Goal: Obtain resource: Obtain resource

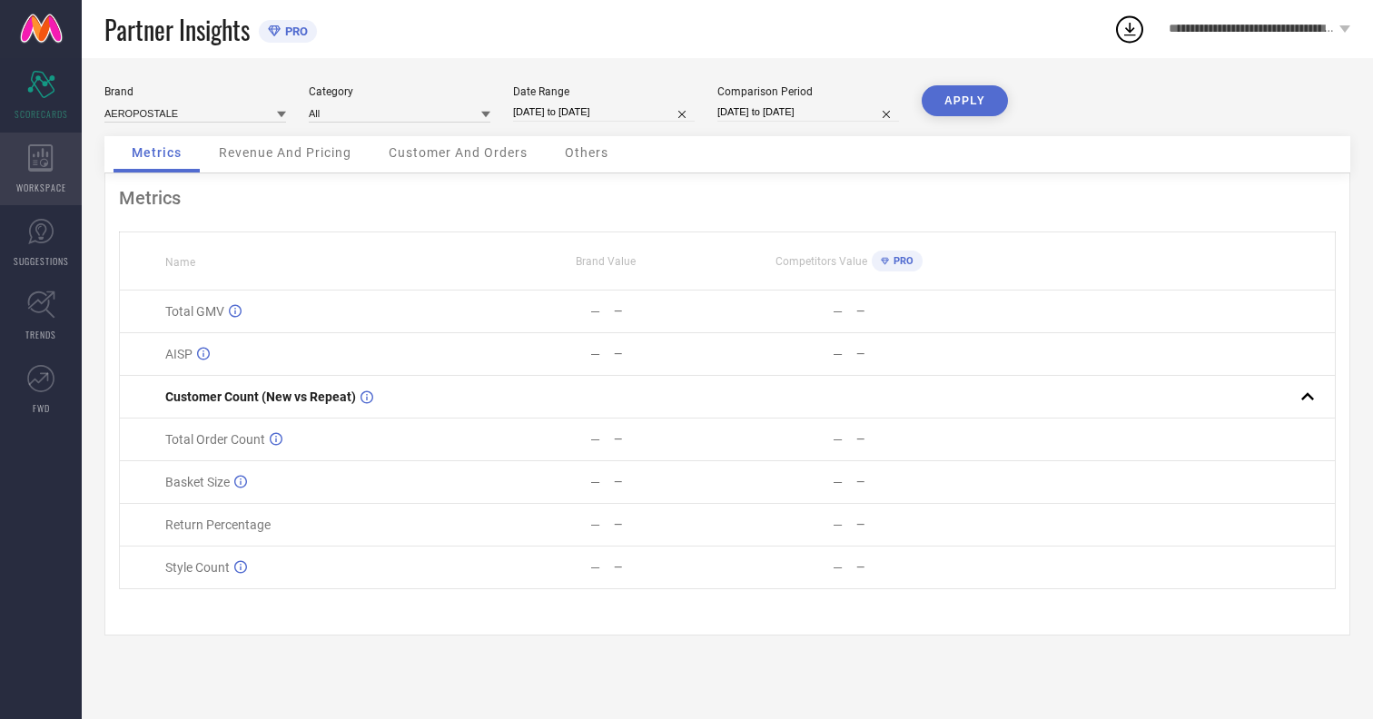
click at [41, 169] on icon at bounding box center [40, 157] width 25 height 27
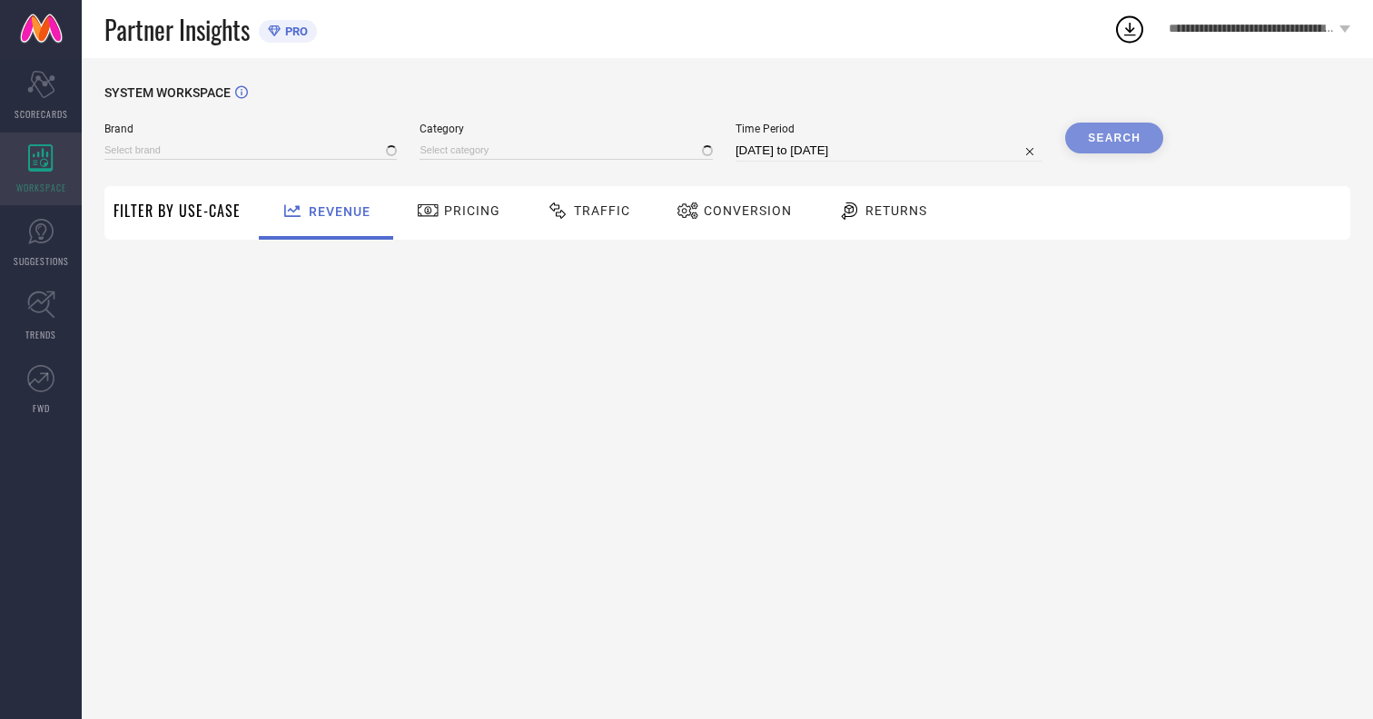
type input "AEROPOSTALE"
type input "All"
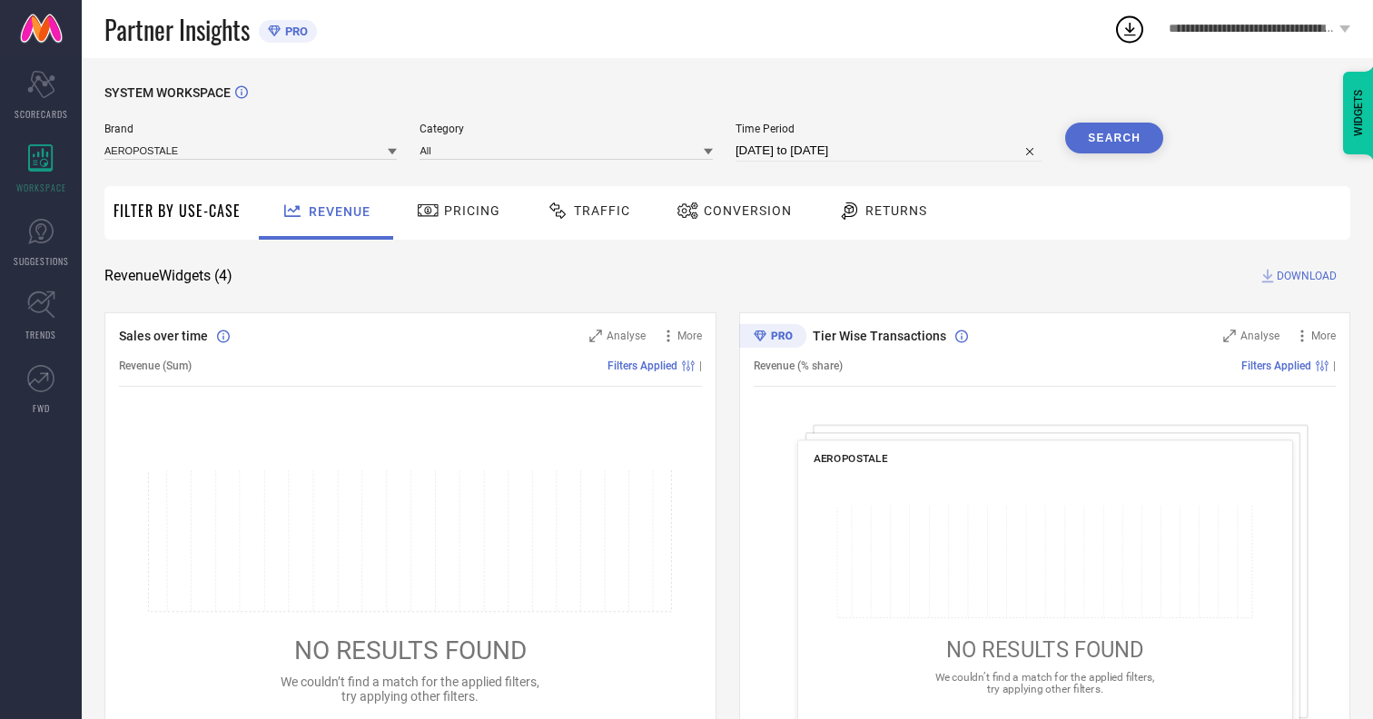
click at [742, 211] on span "Conversion" at bounding box center [748, 210] width 88 height 15
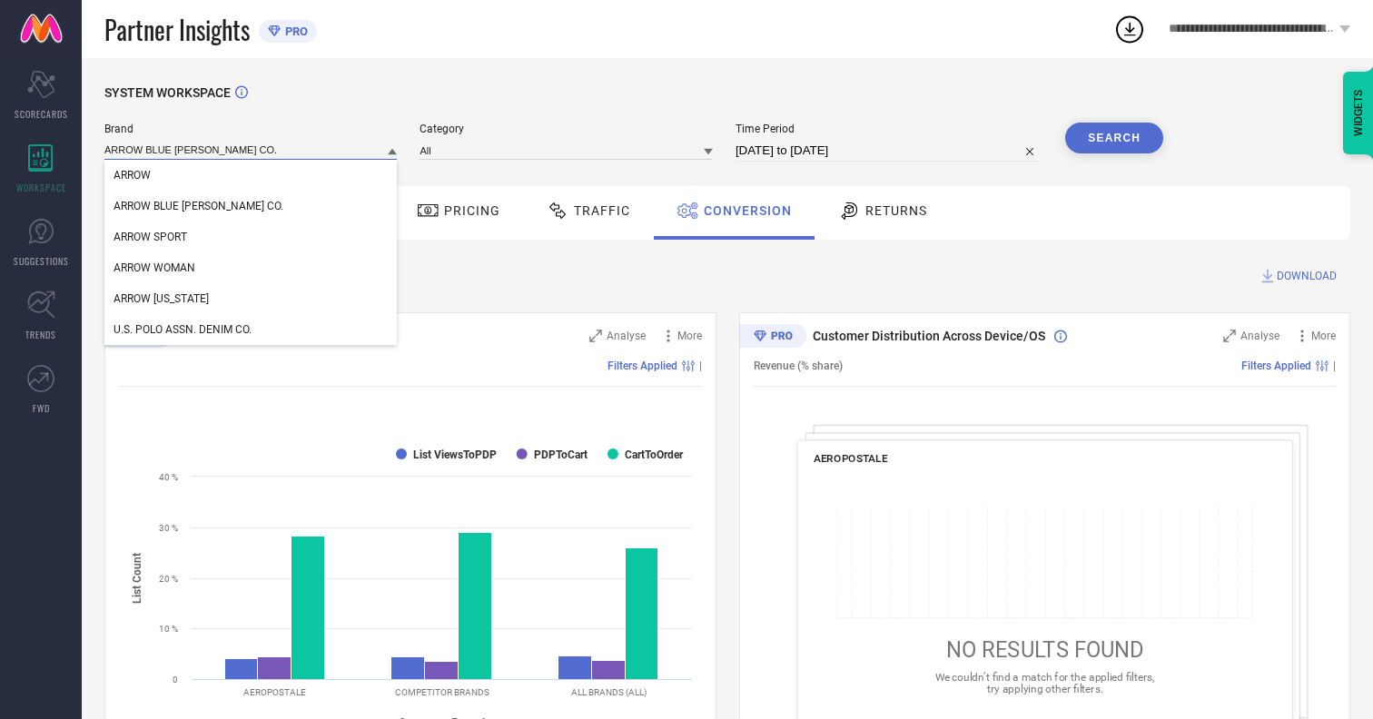
type input "ARROW BLUE [PERSON_NAME] CO."
click at [171, 207] on span "ARROW BLUE [PERSON_NAME] CO." at bounding box center [198, 206] width 170 height 13
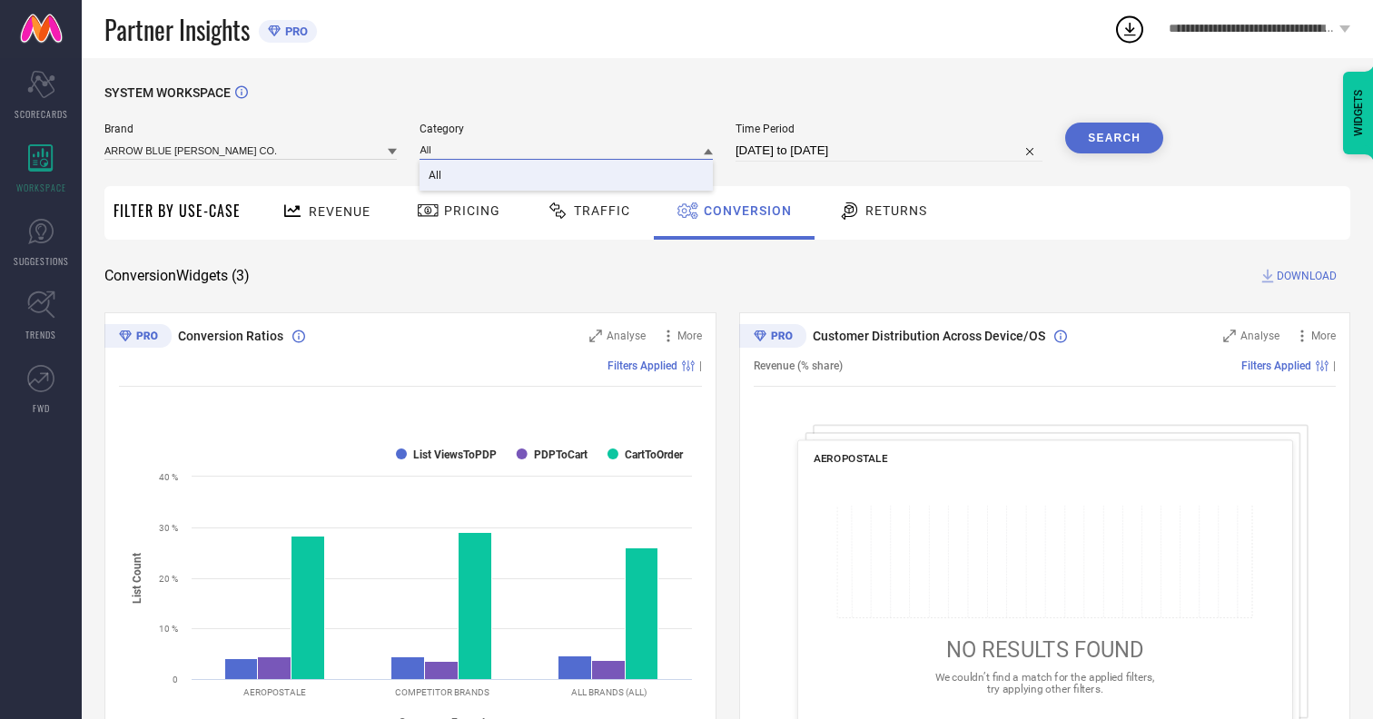
type input "All"
click at [437, 176] on span "All" at bounding box center [434, 175] width 13 height 13
click at [657, 20] on div "Partner Insights PRO" at bounding box center [608, 29] width 1009 height 58
click at [891, 151] on input "[DATE] to [DATE]" at bounding box center [888, 151] width 307 height 22
select select "6"
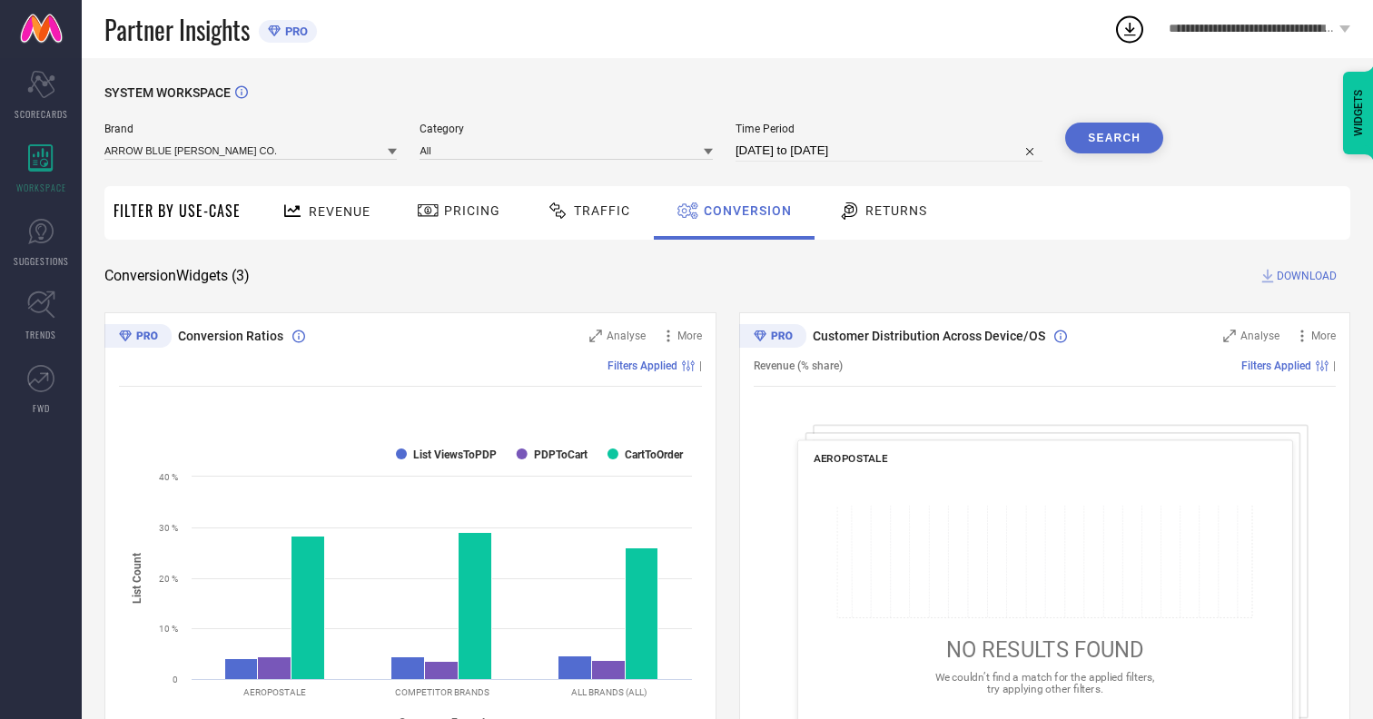
select select "2025"
select select "7"
select select "2025"
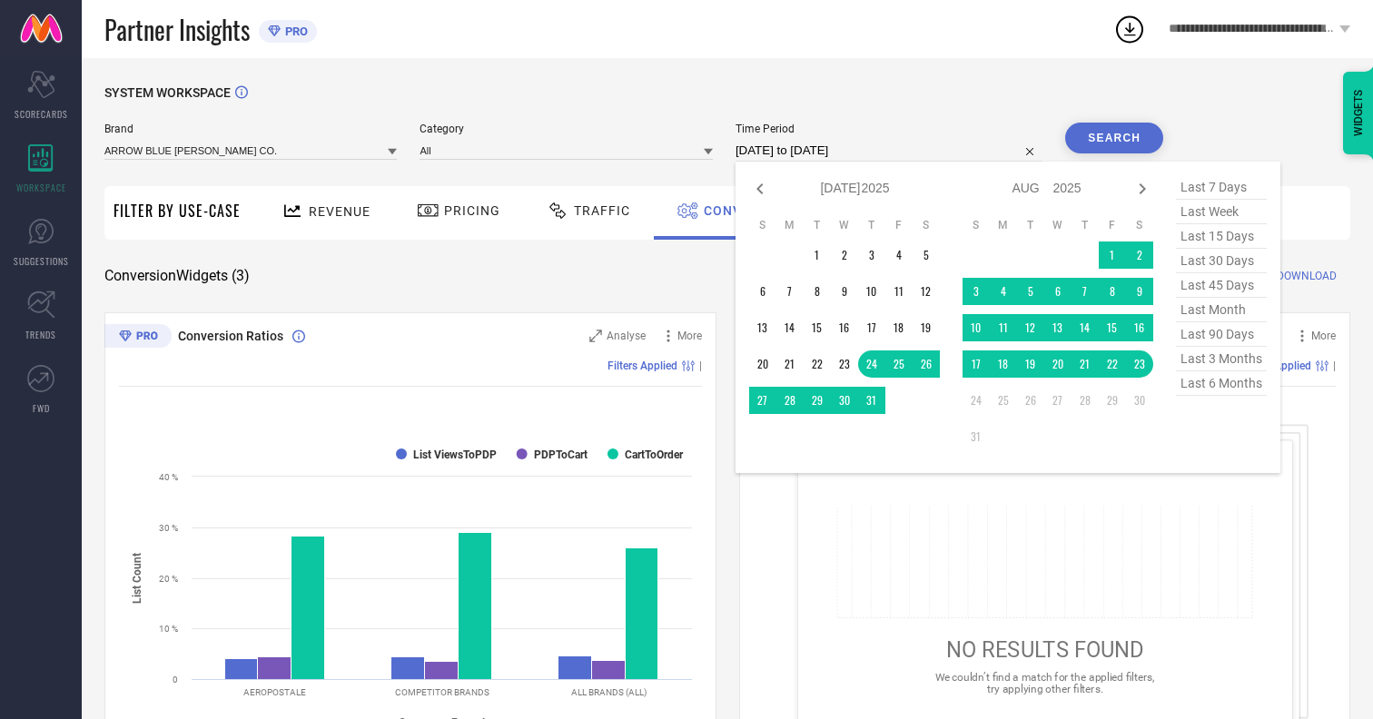
click at [1143, 365] on td "23" at bounding box center [1139, 363] width 27 height 27
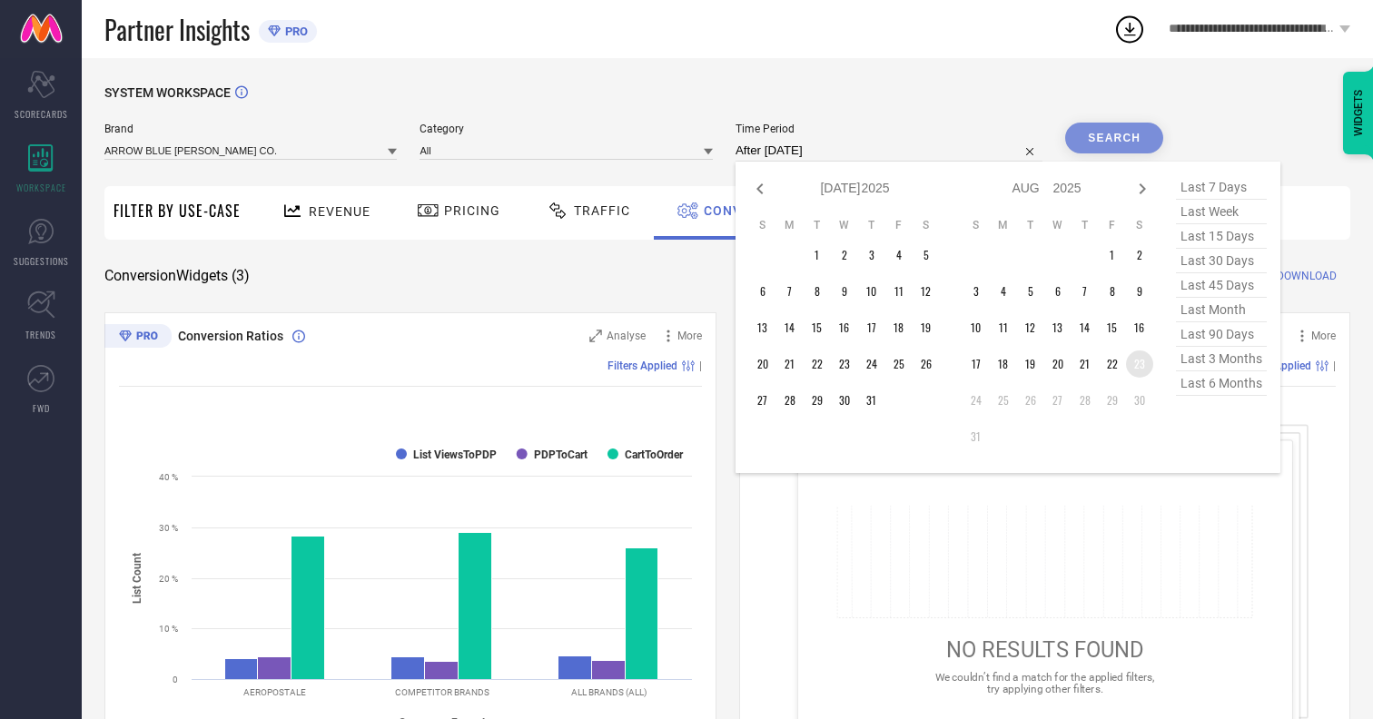
type input "23-08-2025 to 23-08-2025"
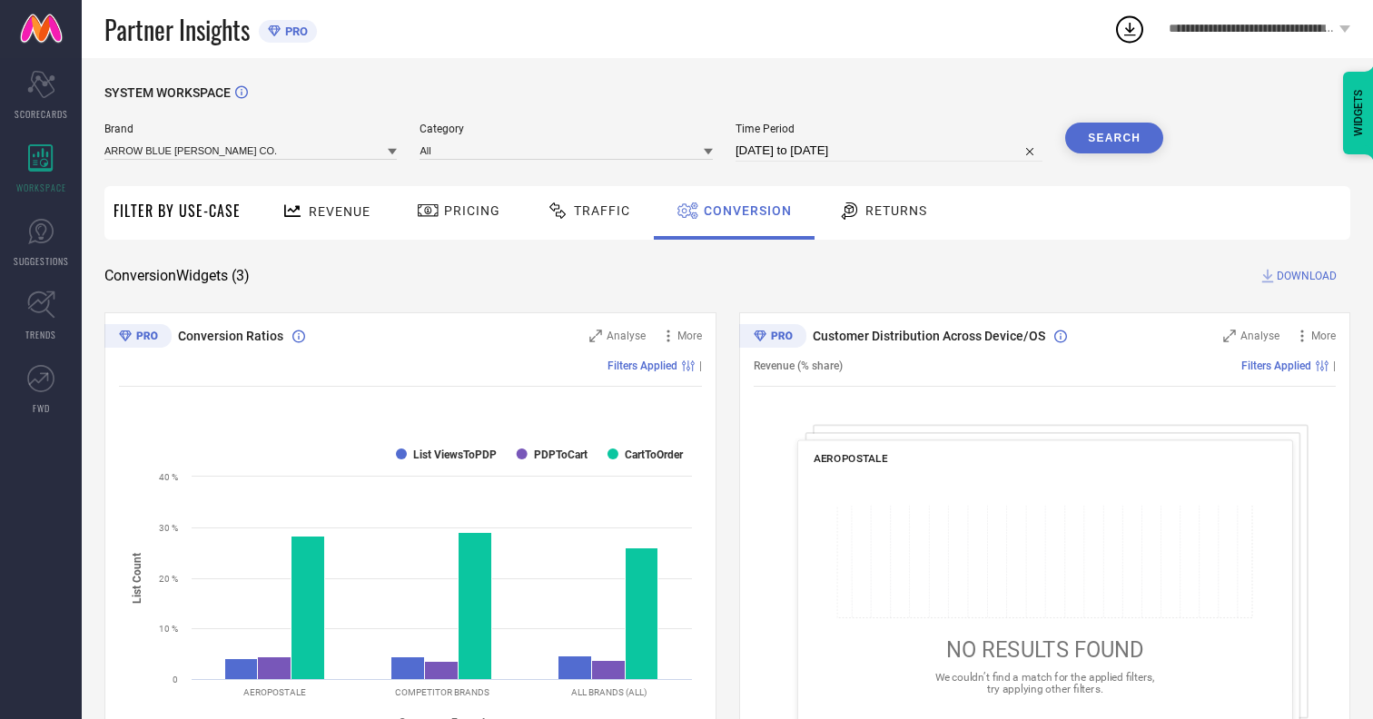
click at [1114, 138] on button "Search" at bounding box center [1114, 138] width 98 height 31
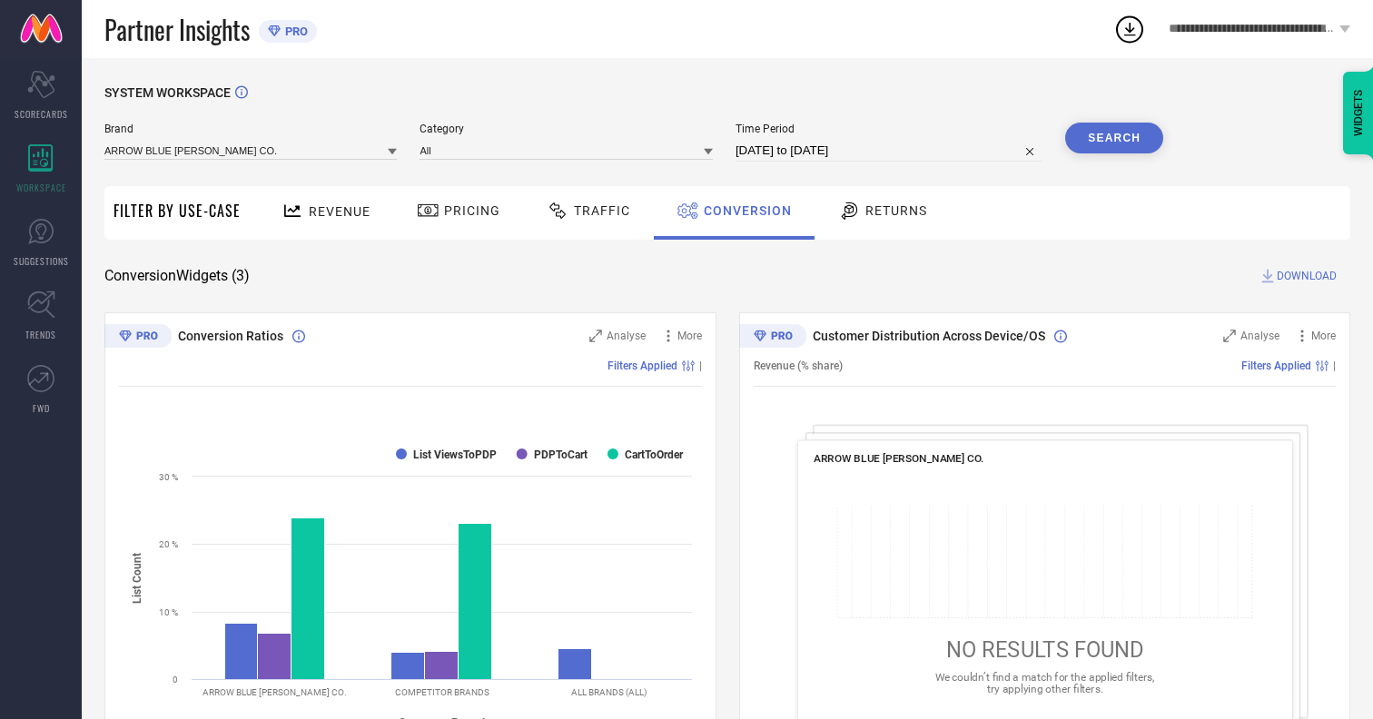
click at [1306, 276] on span "DOWNLOAD" at bounding box center [1306, 276] width 60 height 18
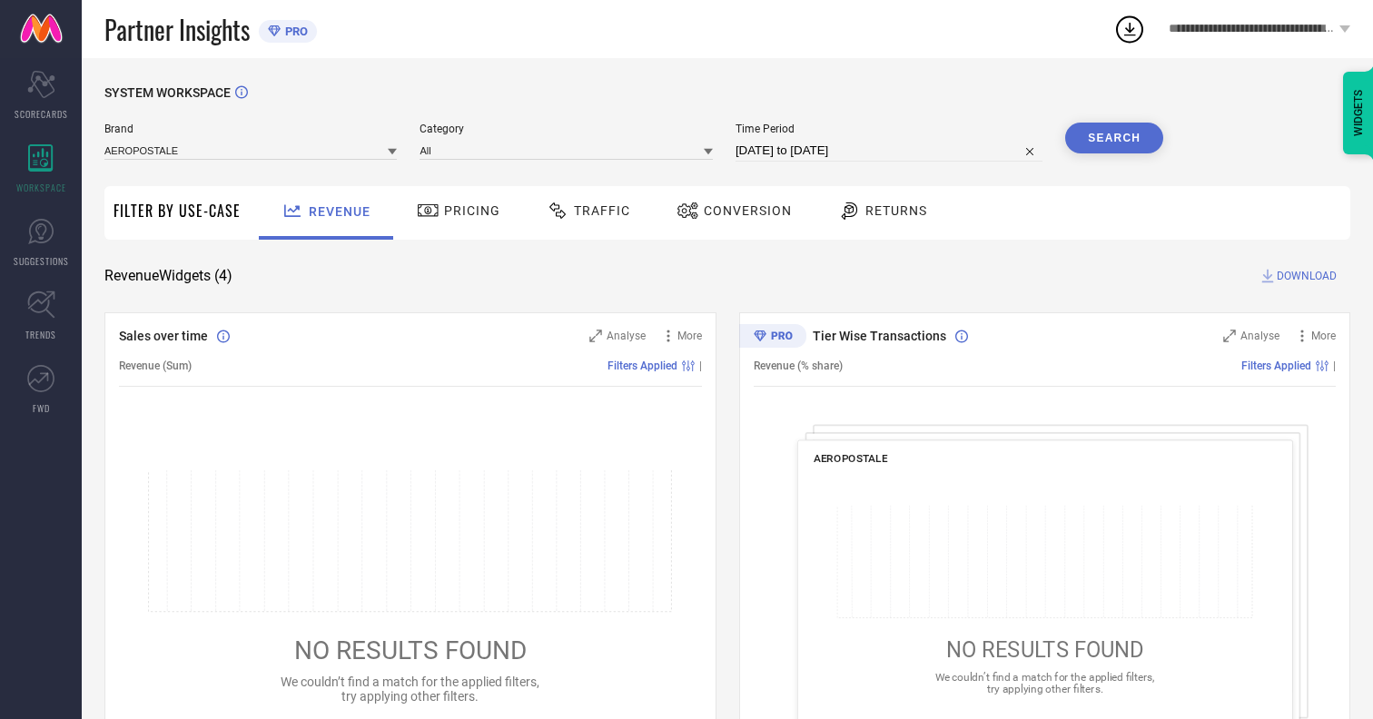
click at [742, 211] on span "Conversion" at bounding box center [748, 210] width 88 height 15
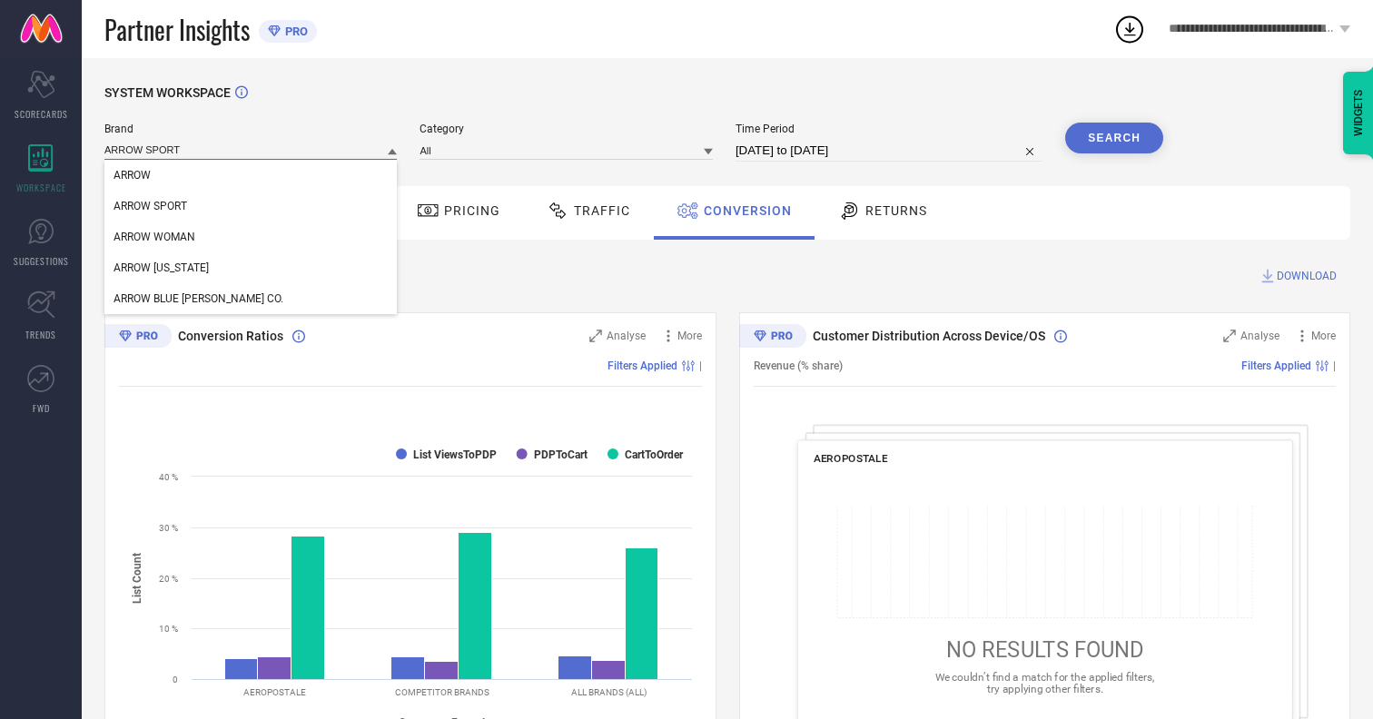
type input "ARROW SPORT"
click at [150, 207] on span "ARROW SPORT" at bounding box center [150, 206] width 74 height 13
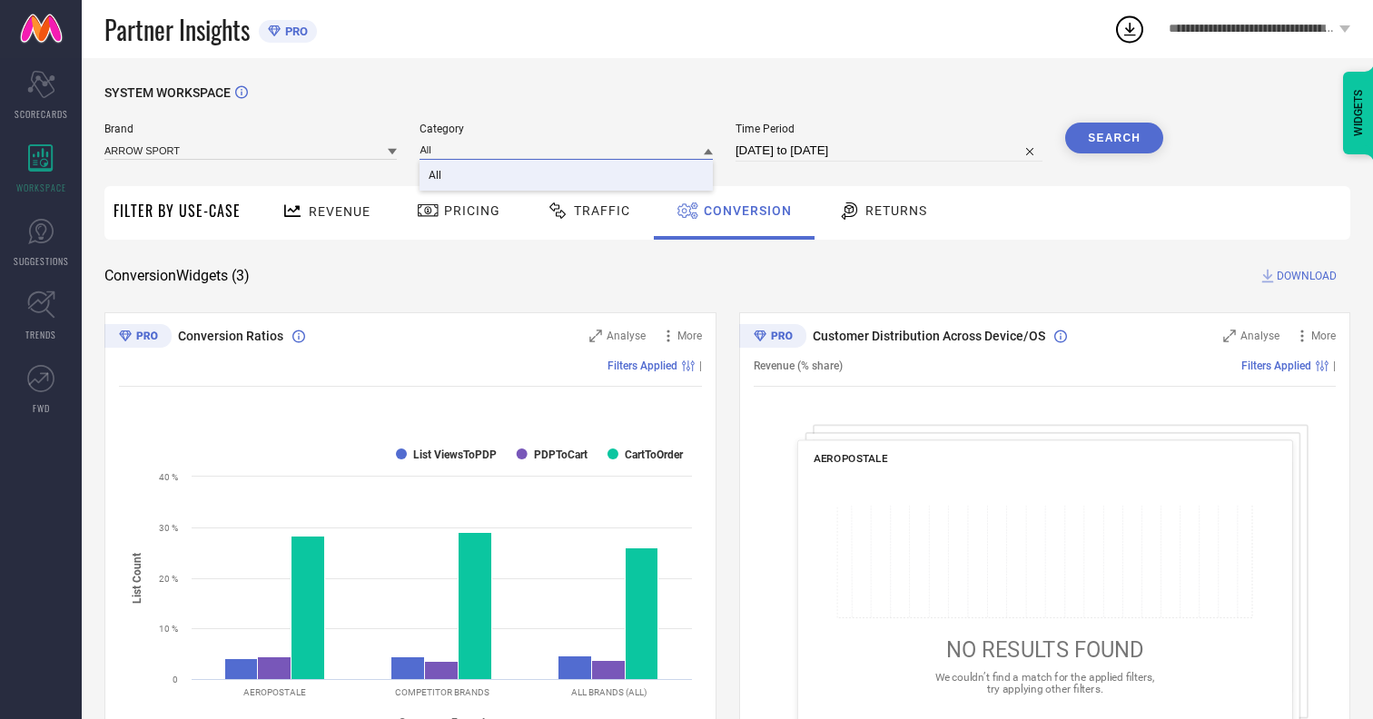
type input "All"
click at [437, 176] on span "All" at bounding box center [434, 175] width 13 height 13
click at [1114, 138] on button "Search" at bounding box center [1114, 138] width 98 height 31
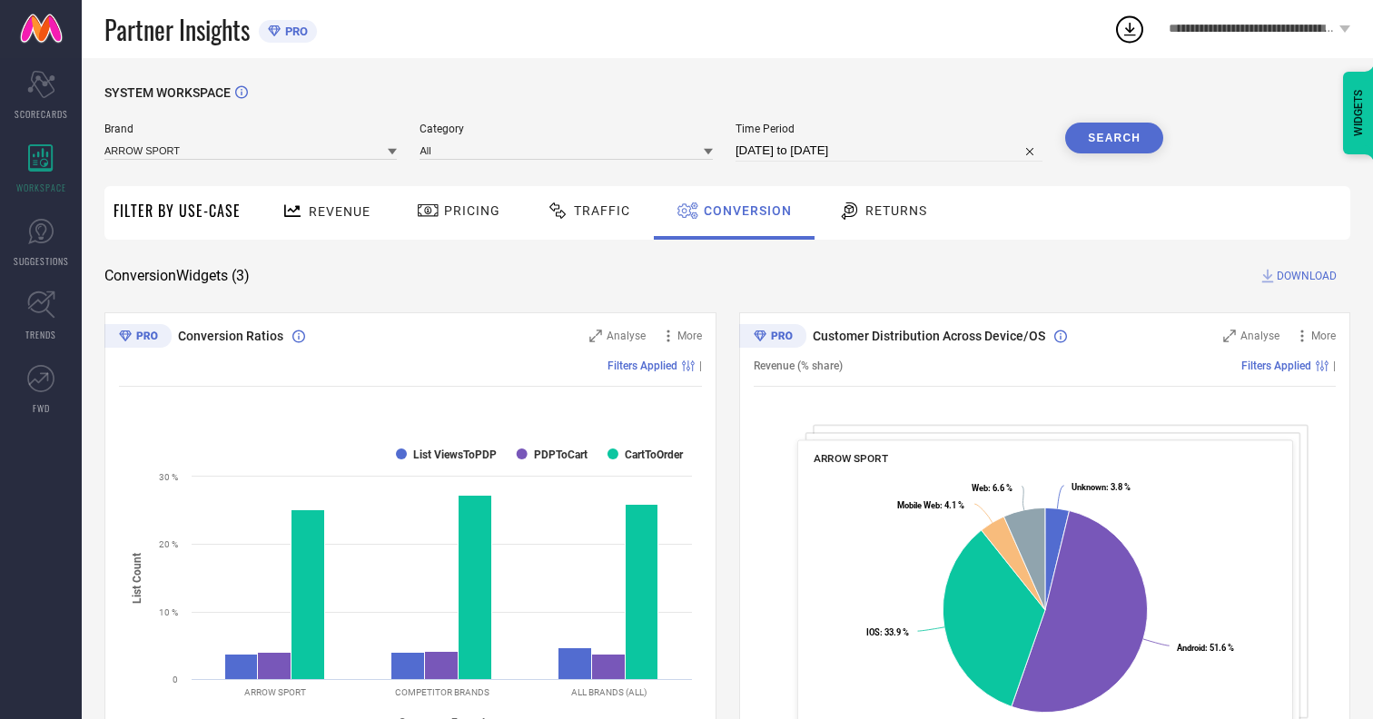
click at [1306, 276] on span "DOWNLOAD" at bounding box center [1306, 276] width 60 height 18
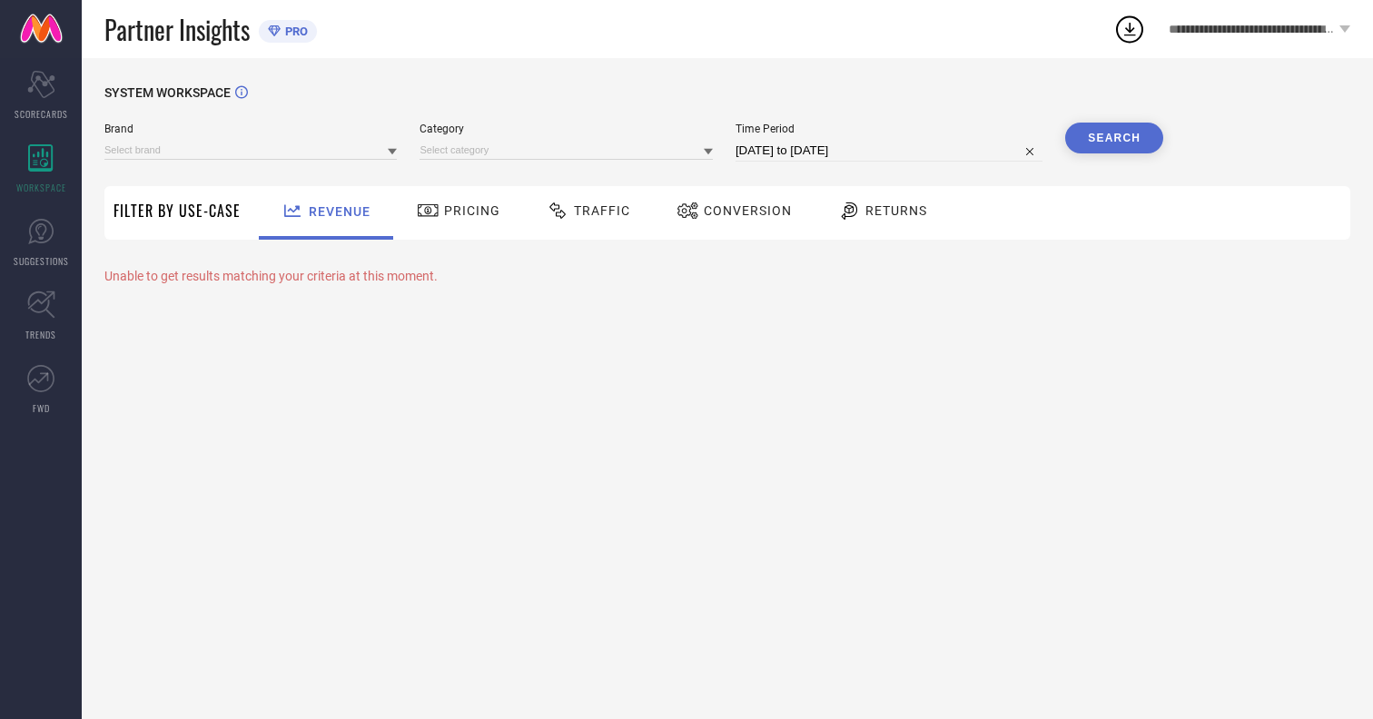
type input "AEROPOSTALE"
type input "All"
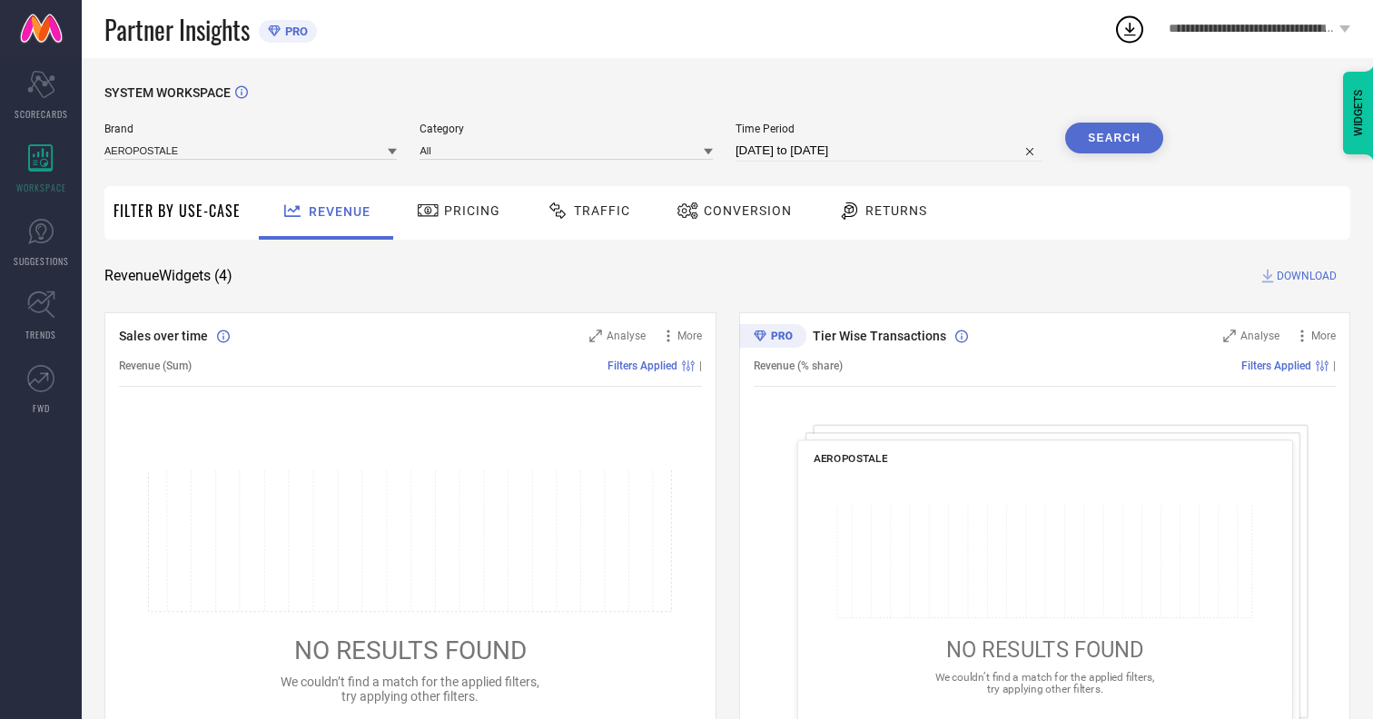
click at [742, 211] on span "Conversion" at bounding box center [748, 210] width 88 height 15
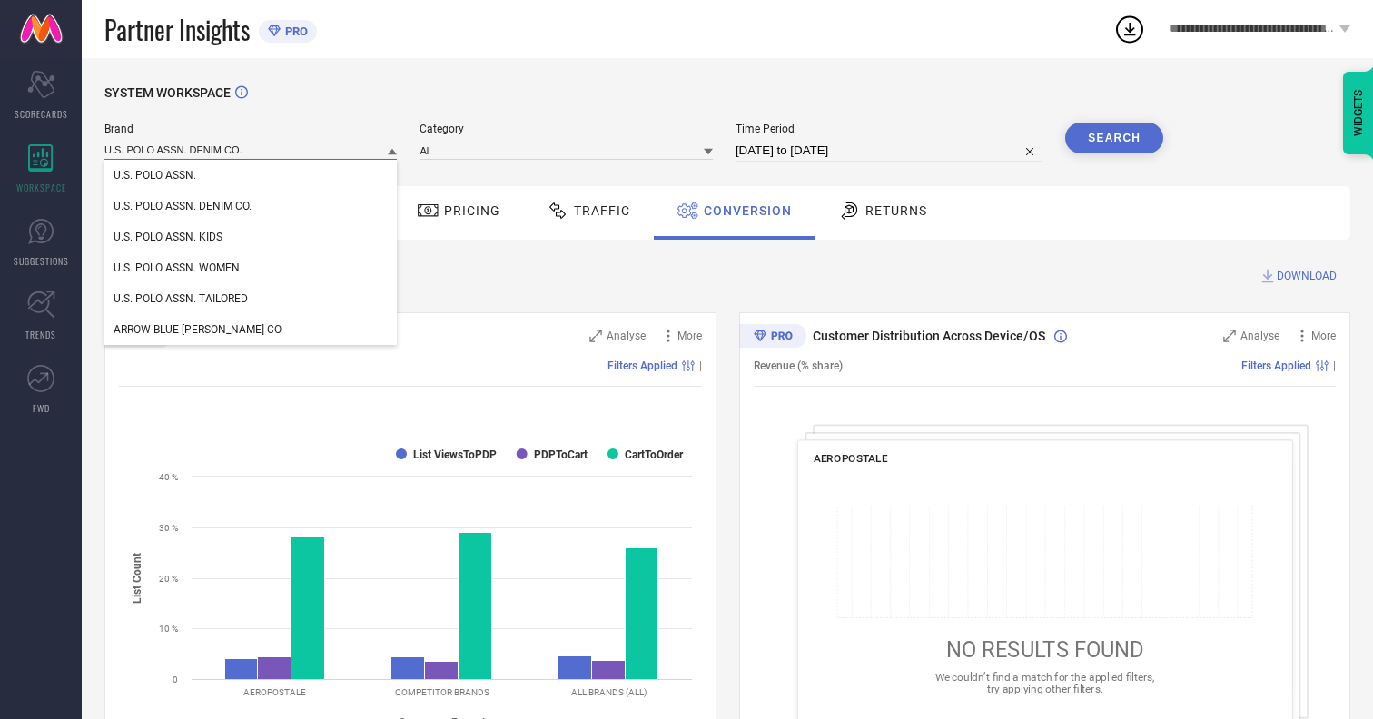
type input "U.S. POLO ASSN. DENIM CO."
click at [182, 207] on span "U.S. POLO ASSN. DENIM CO." at bounding box center [182, 206] width 138 height 13
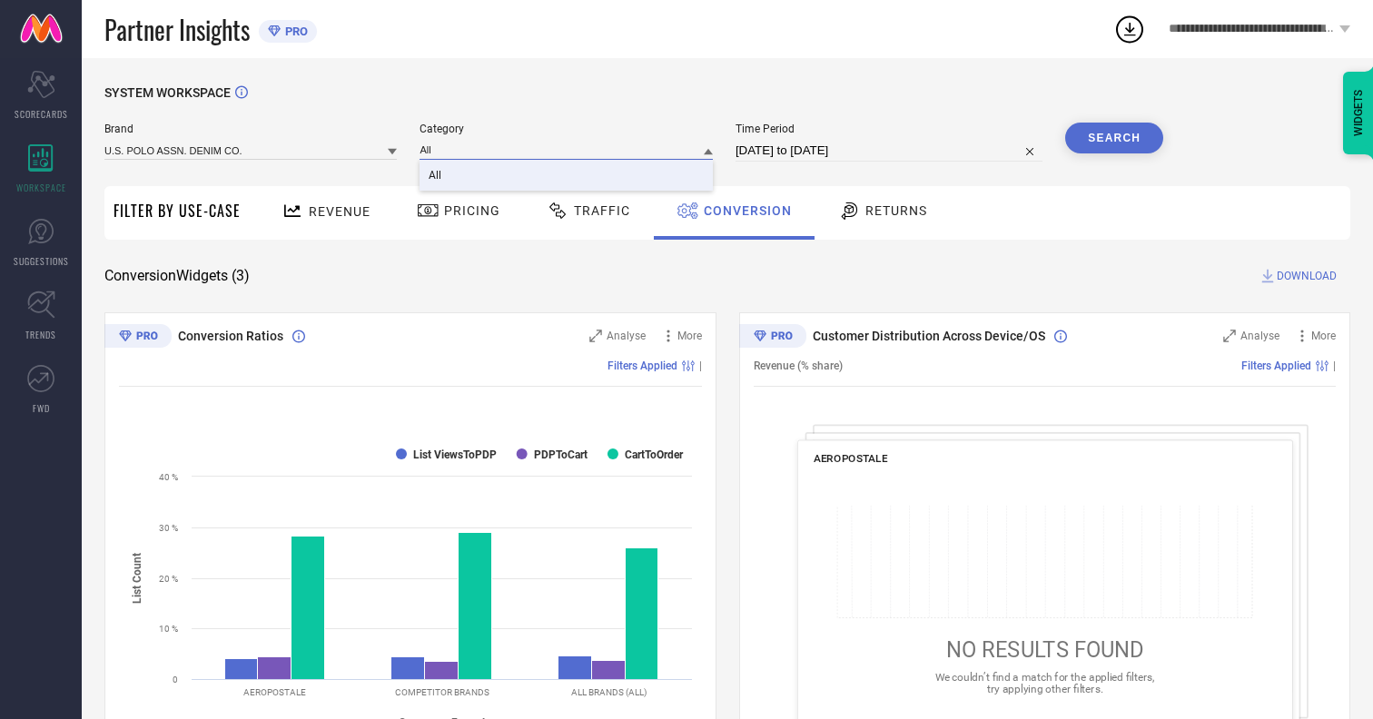
type input "All"
click at [437, 176] on span "All" at bounding box center [434, 175] width 13 height 13
click at [1114, 138] on button "Search" at bounding box center [1114, 138] width 98 height 31
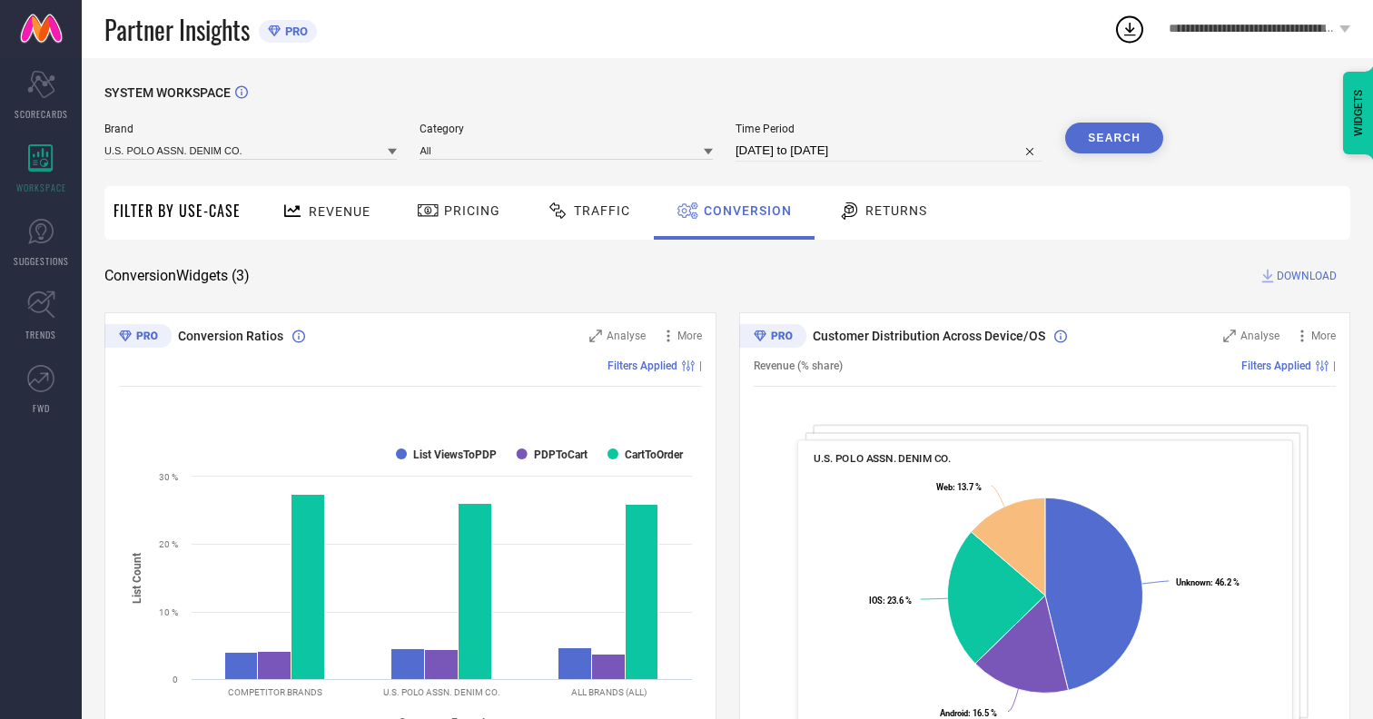
click at [1306, 276] on span "DOWNLOAD" at bounding box center [1306, 276] width 60 height 18
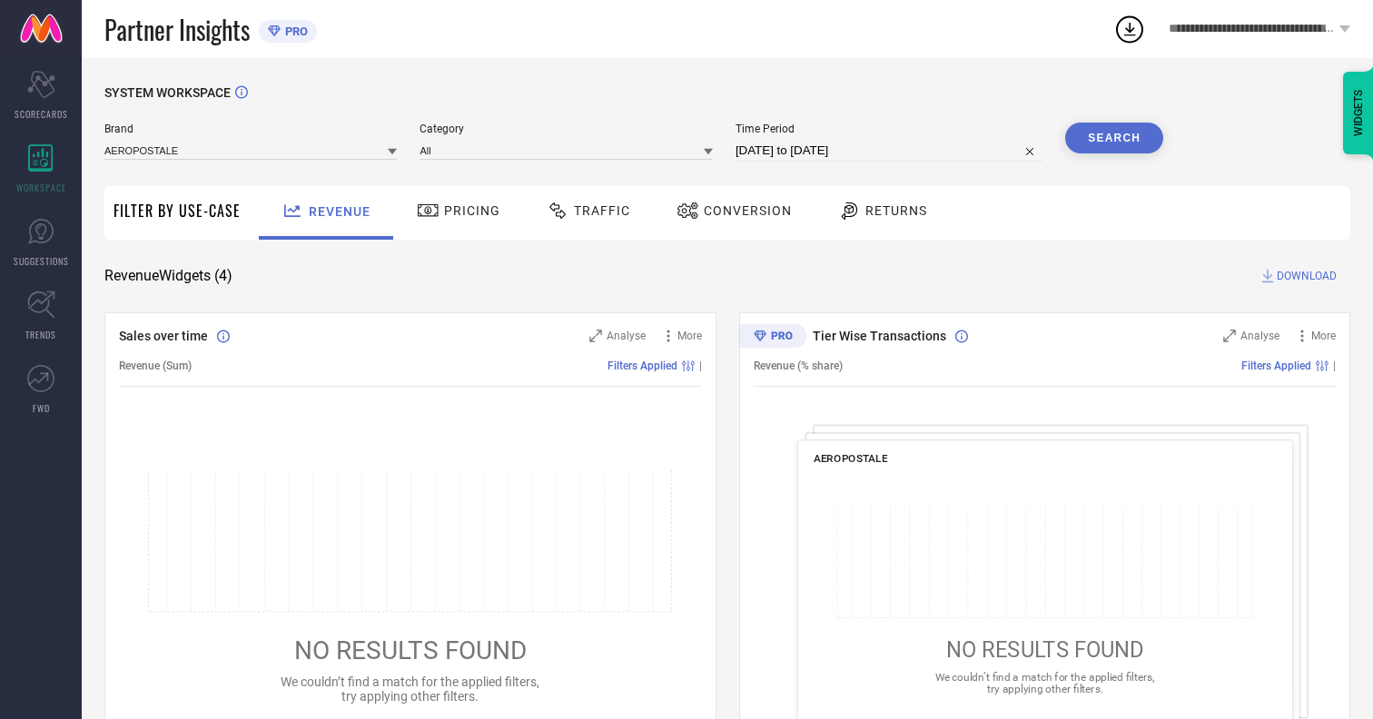
click at [742, 211] on span "Conversion" at bounding box center [748, 210] width 88 height 15
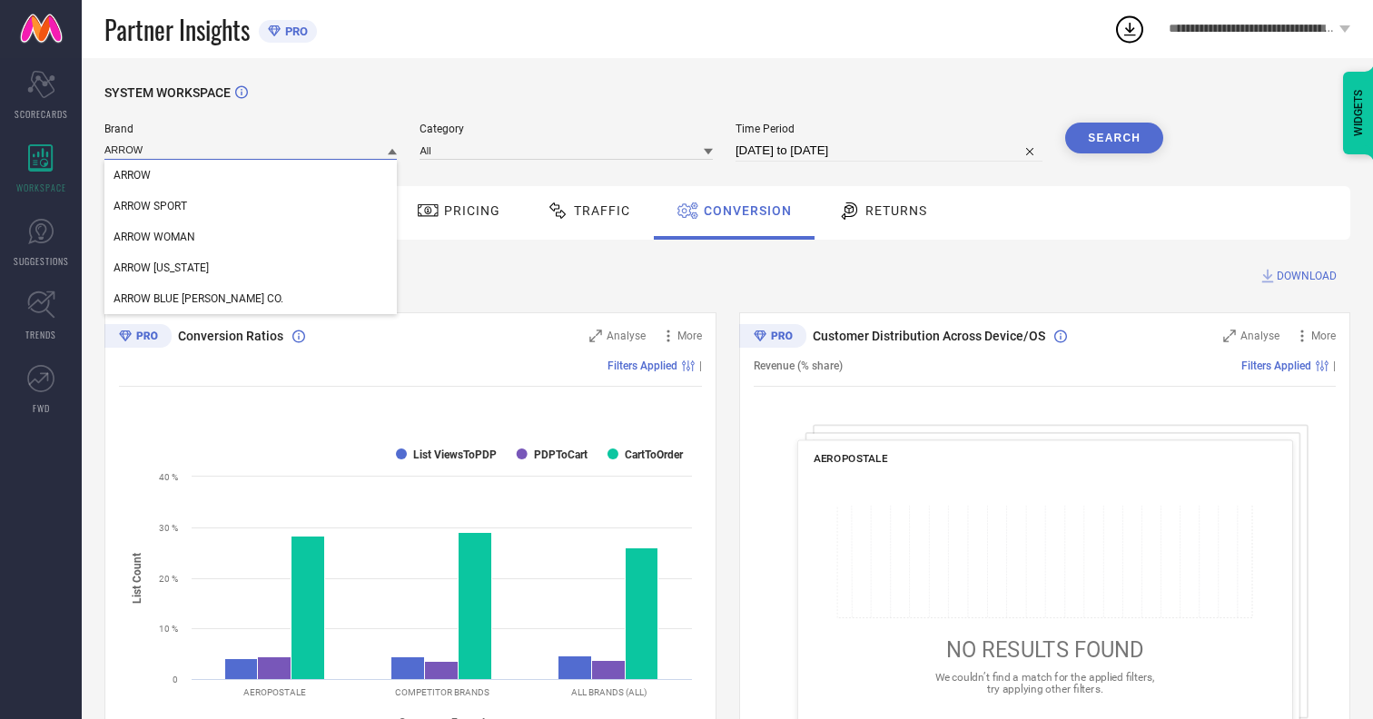
type input "ARROW"
click at [132, 176] on span "ARROW" at bounding box center [131, 175] width 37 height 13
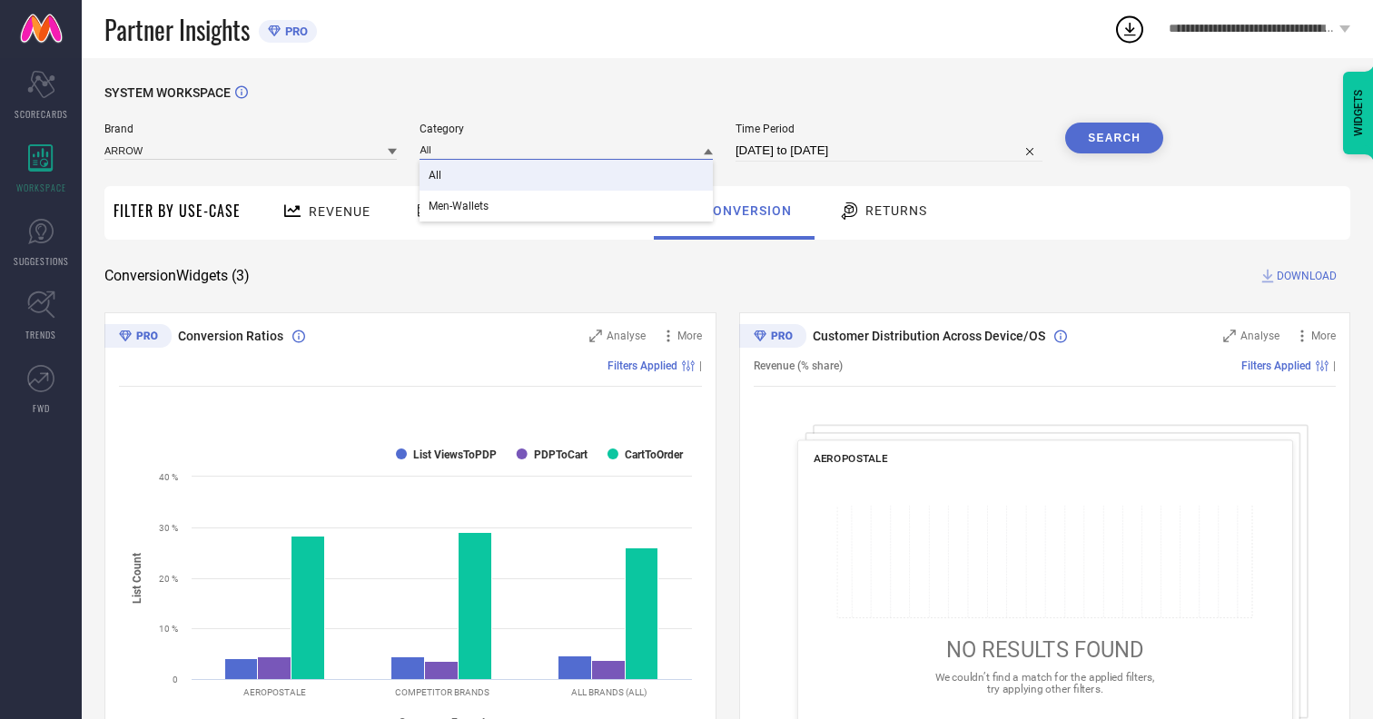
type input "All"
click at [437, 176] on span "All" at bounding box center [434, 175] width 13 height 13
click at [1114, 138] on button "Search" at bounding box center [1114, 138] width 98 height 31
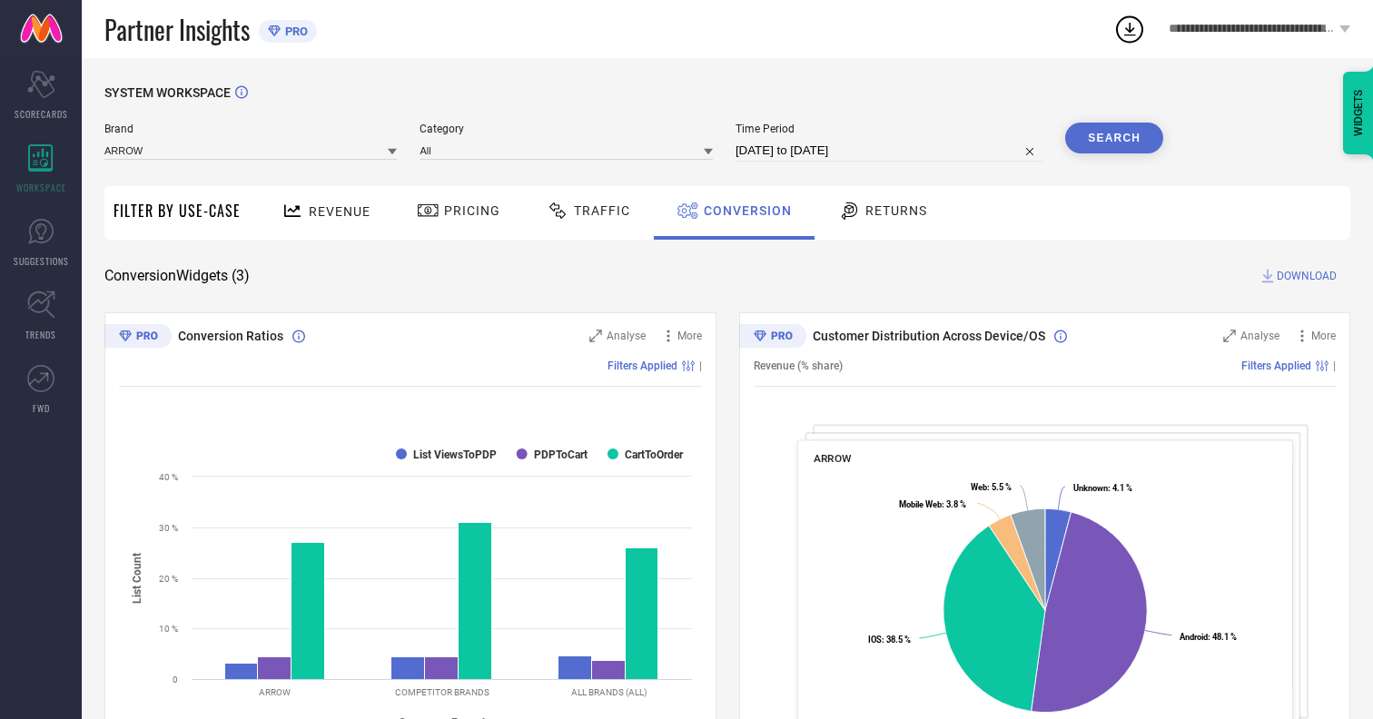
click at [1306, 276] on span "DOWNLOAD" at bounding box center [1306, 276] width 60 height 18
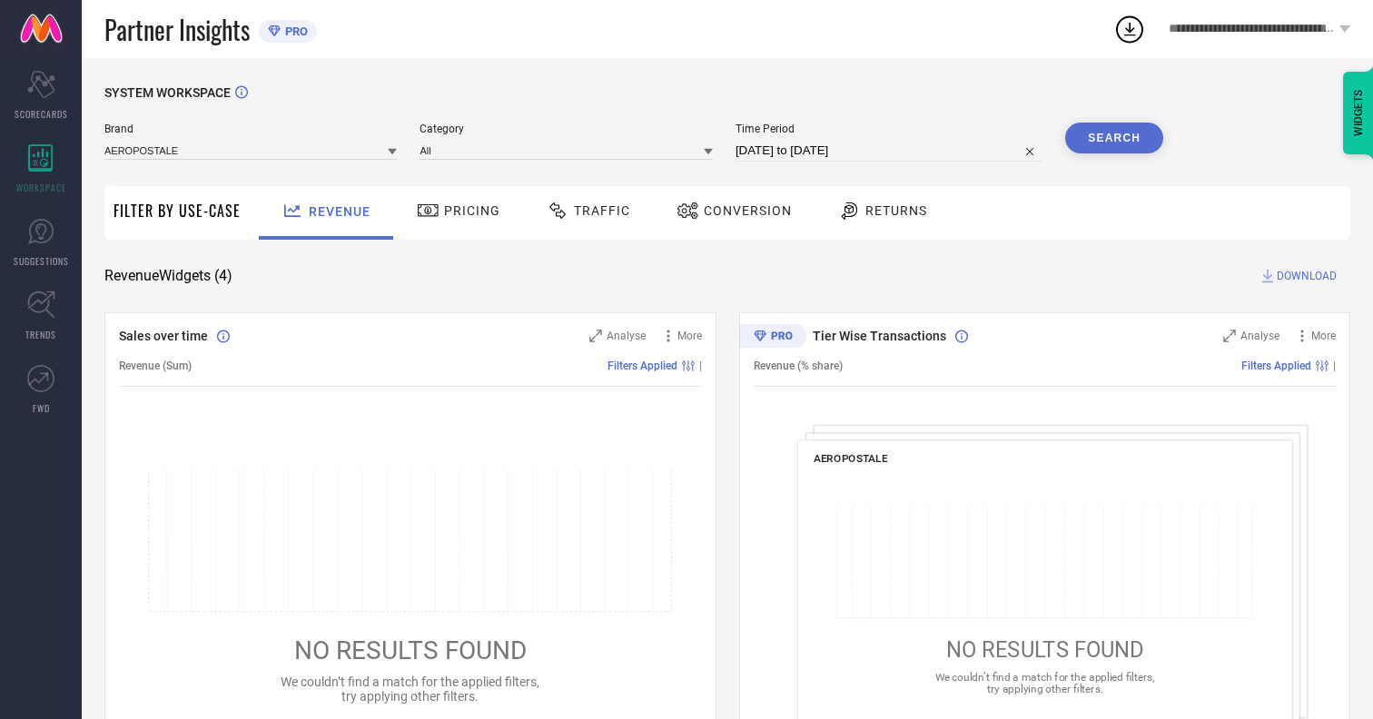
click at [742, 211] on span "Conversion" at bounding box center [748, 210] width 88 height 15
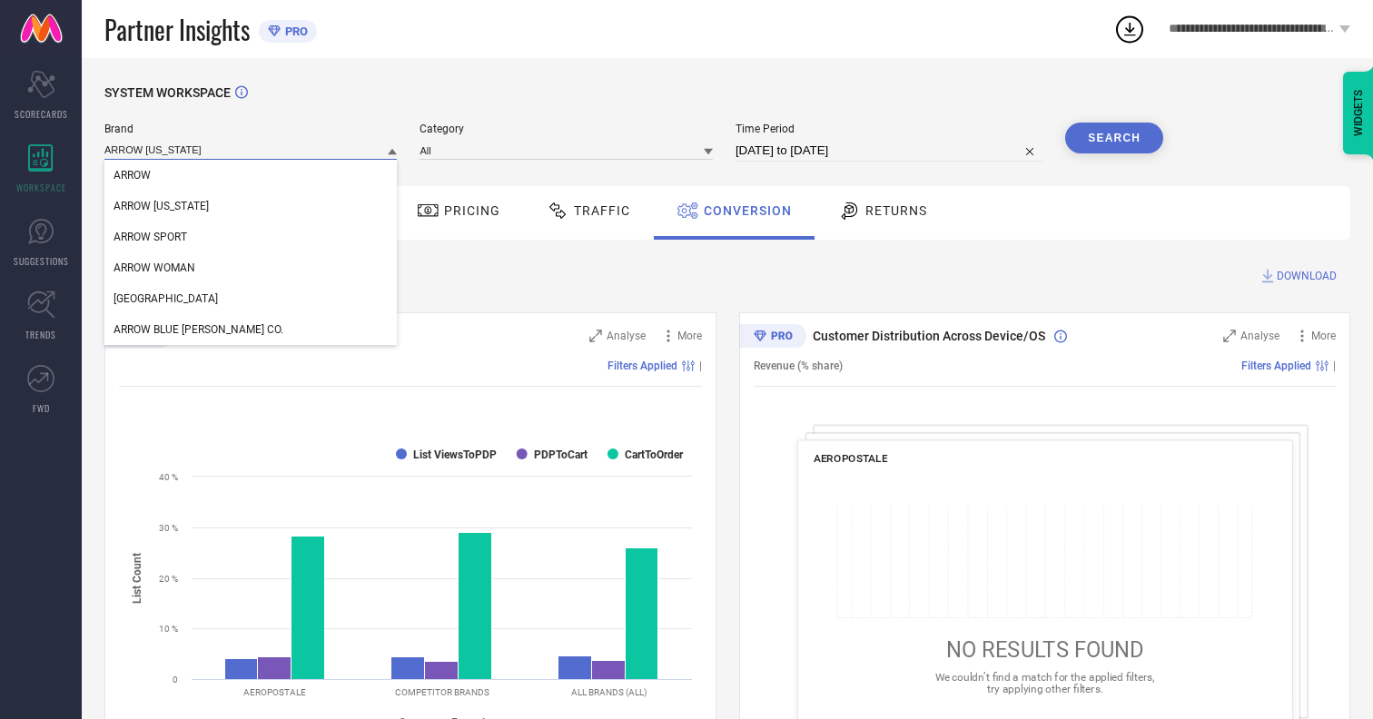
type input "ARROW NEW YORK"
click at [160, 207] on span "ARROW NEW YORK" at bounding box center [160, 206] width 95 height 13
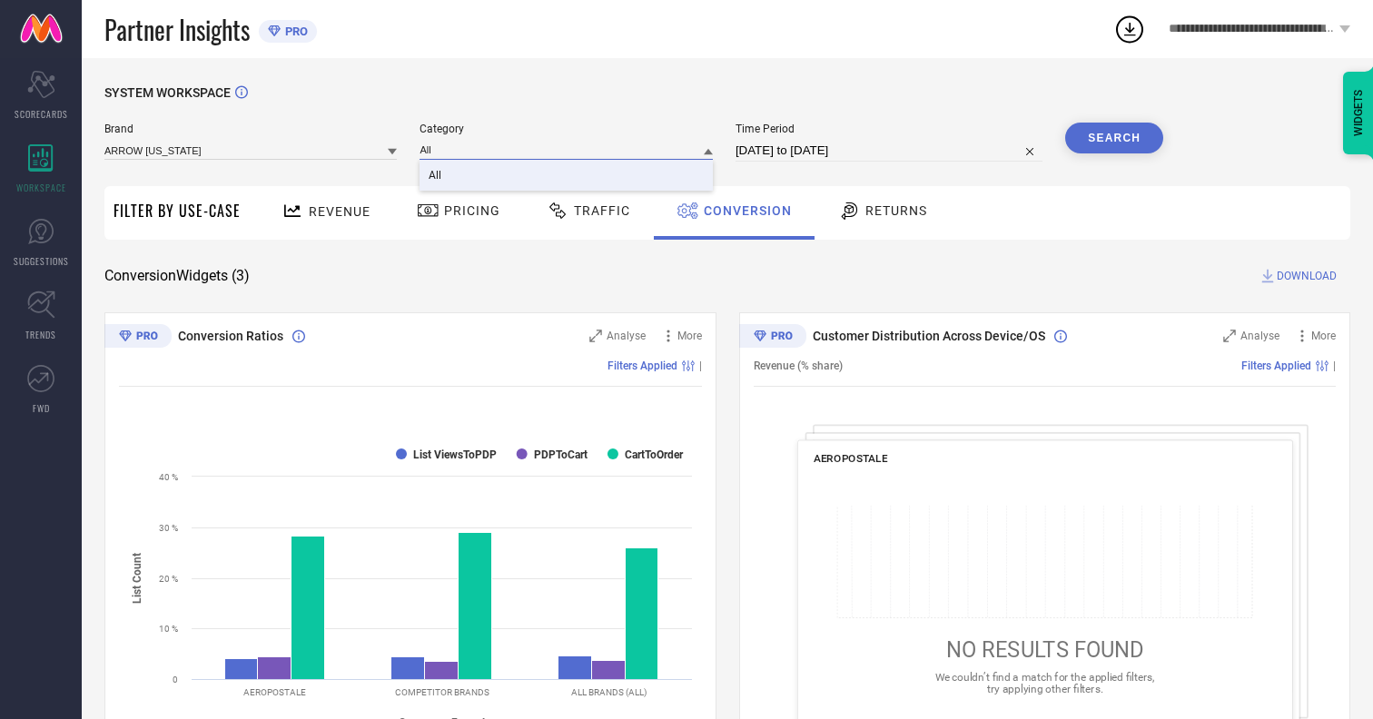
type input "All"
click at [437, 176] on span "All" at bounding box center [434, 175] width 13 height 13
click at [1114, 138] on button "Search" at bounding box center [1114, 138] width 98 height 31
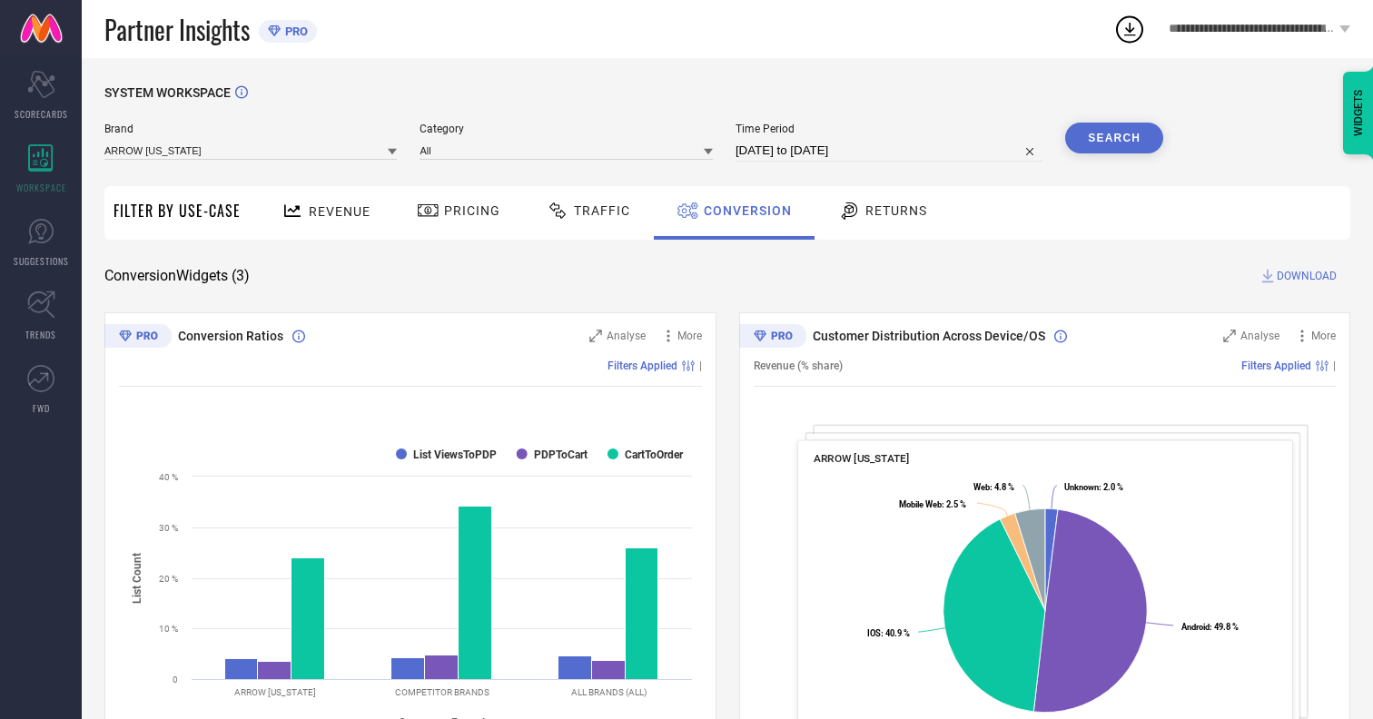
click at [1306, 276] on span "DOWNLOAD" at bounding box center [1306, 276] width 60 height 18
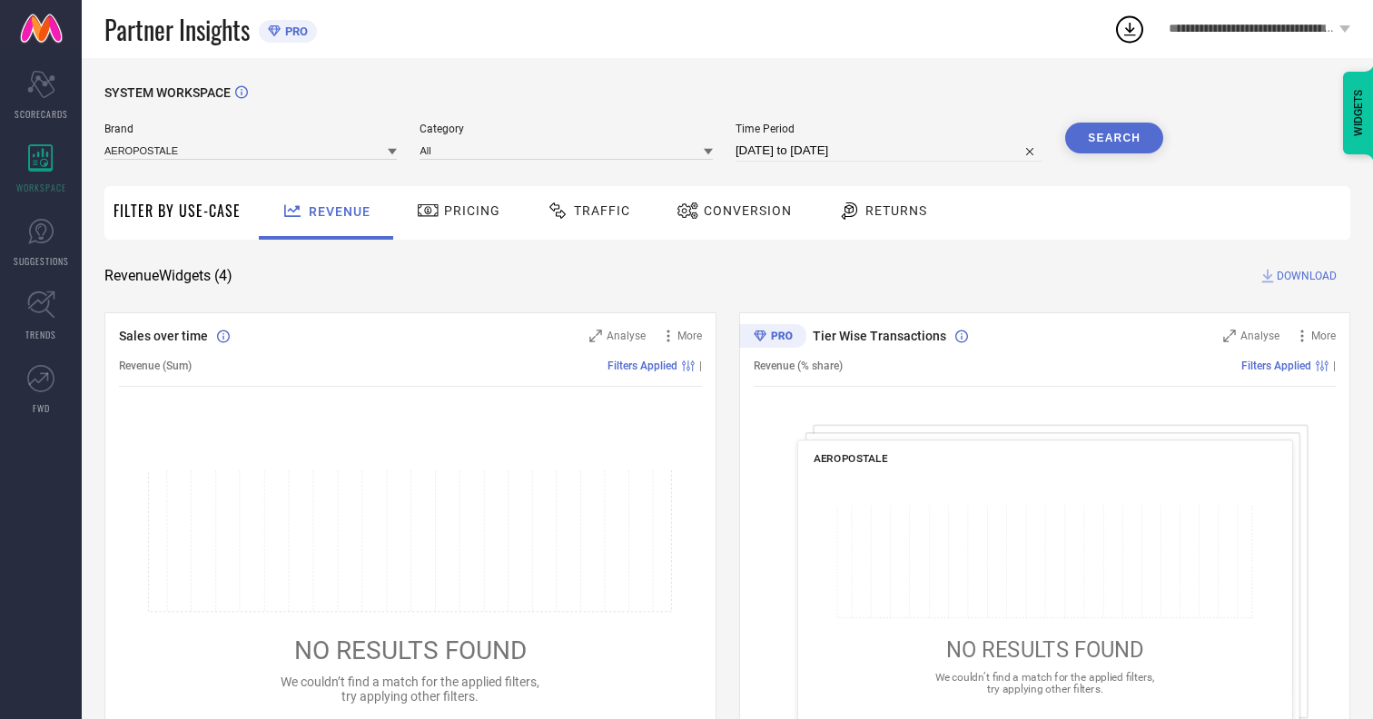
click at [742, 211] on span "Conversion" at bounding box center [748, 210] width 88 height 15
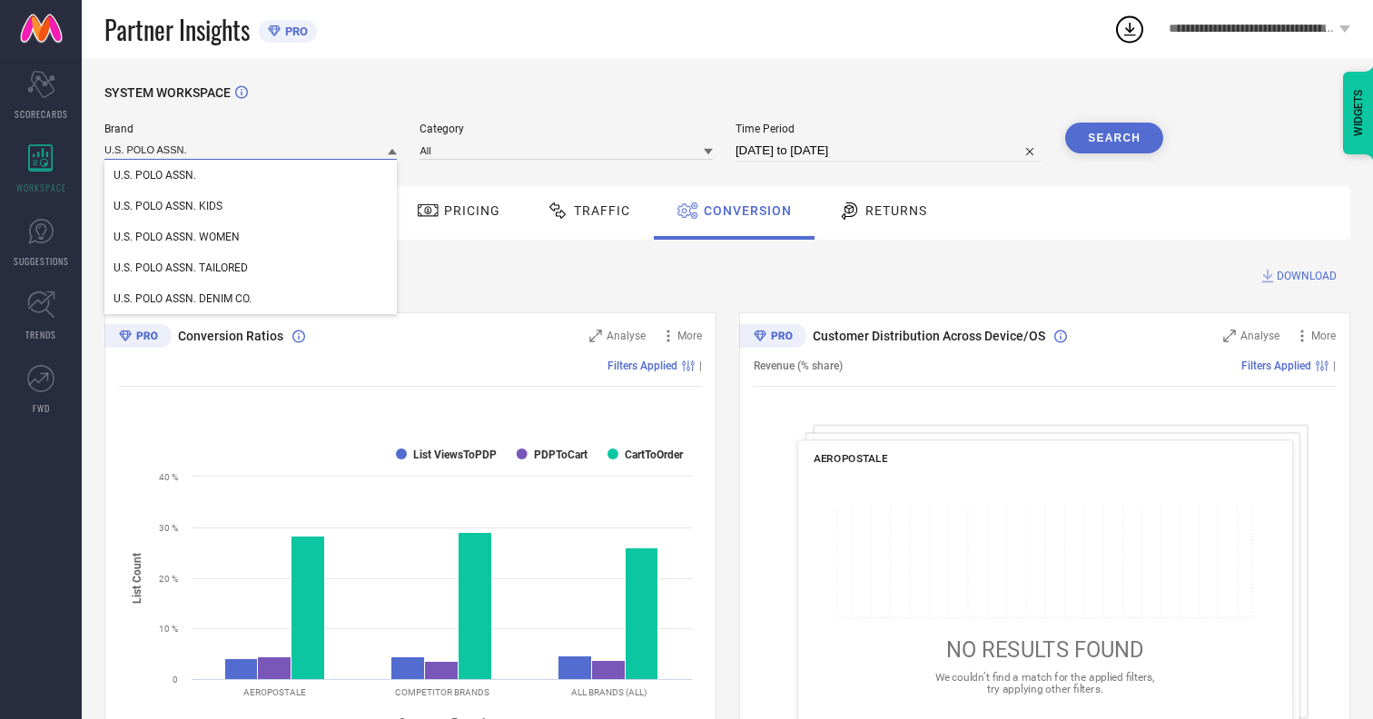
type input "U.S. POLO ASSN."
click at [154, 176] on span "U.S. POLO ASSN." at bounding box center [154, 175] width 83 height 13
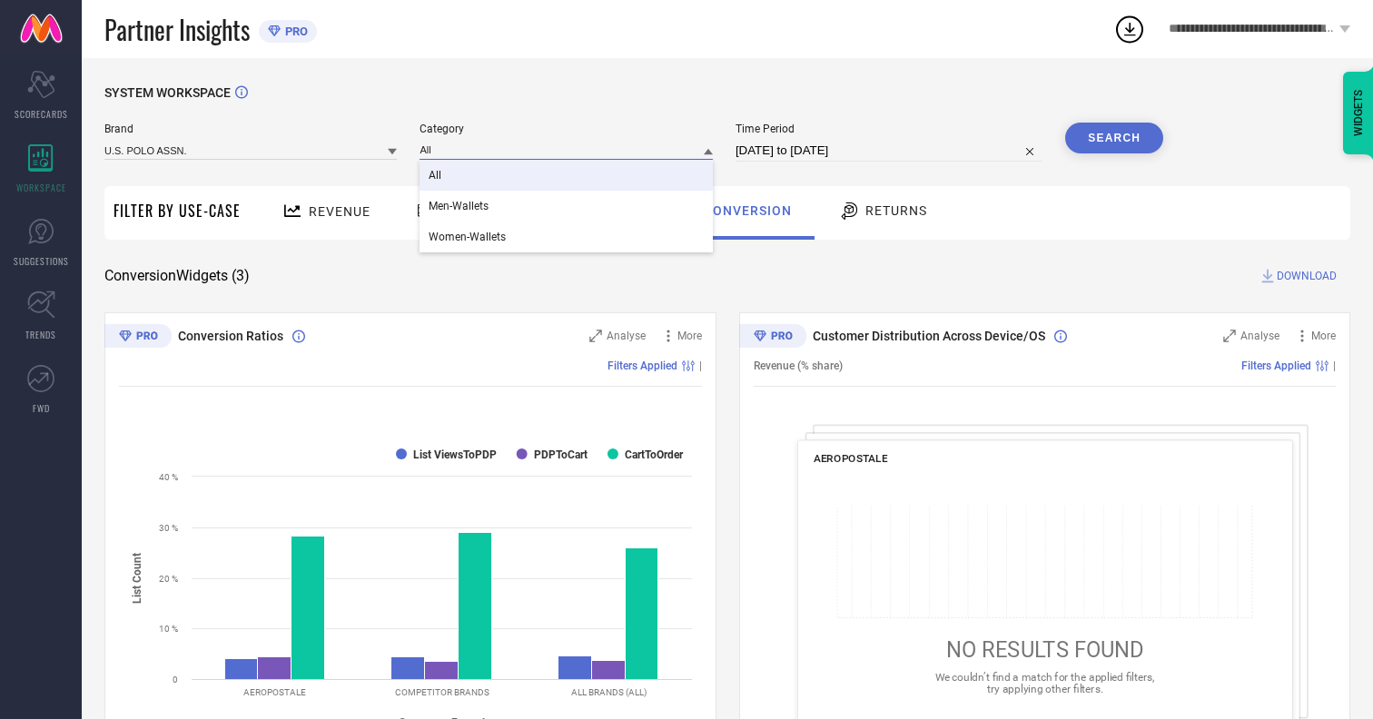
type input "All"
click at [437, 176] on span "All" at bounding box center [434, 175] width 13 height 13
click at [1114, 138] on button "Search" at bounding box center [1114, 138] width 98 height 31
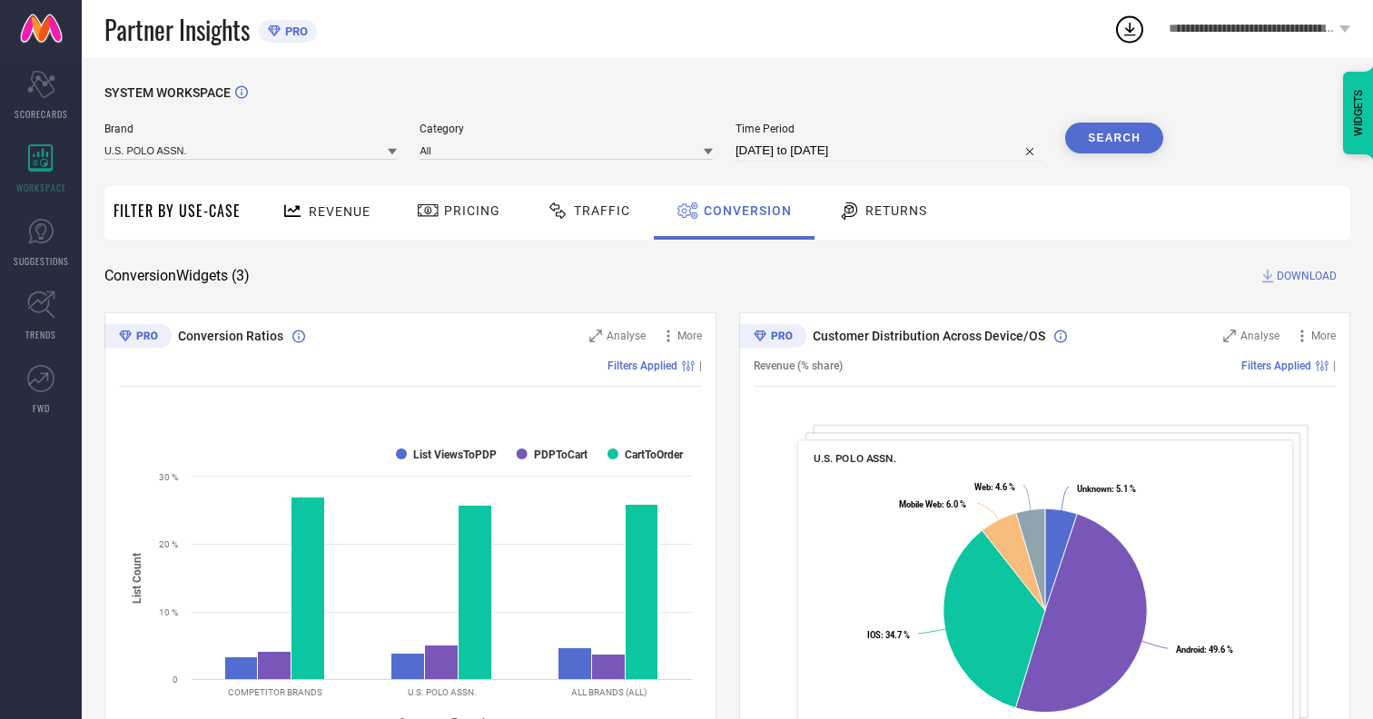
click at [1306, 276] on span "DOWNLOAD" at bounding box center [1306, 276] width 60 height 18
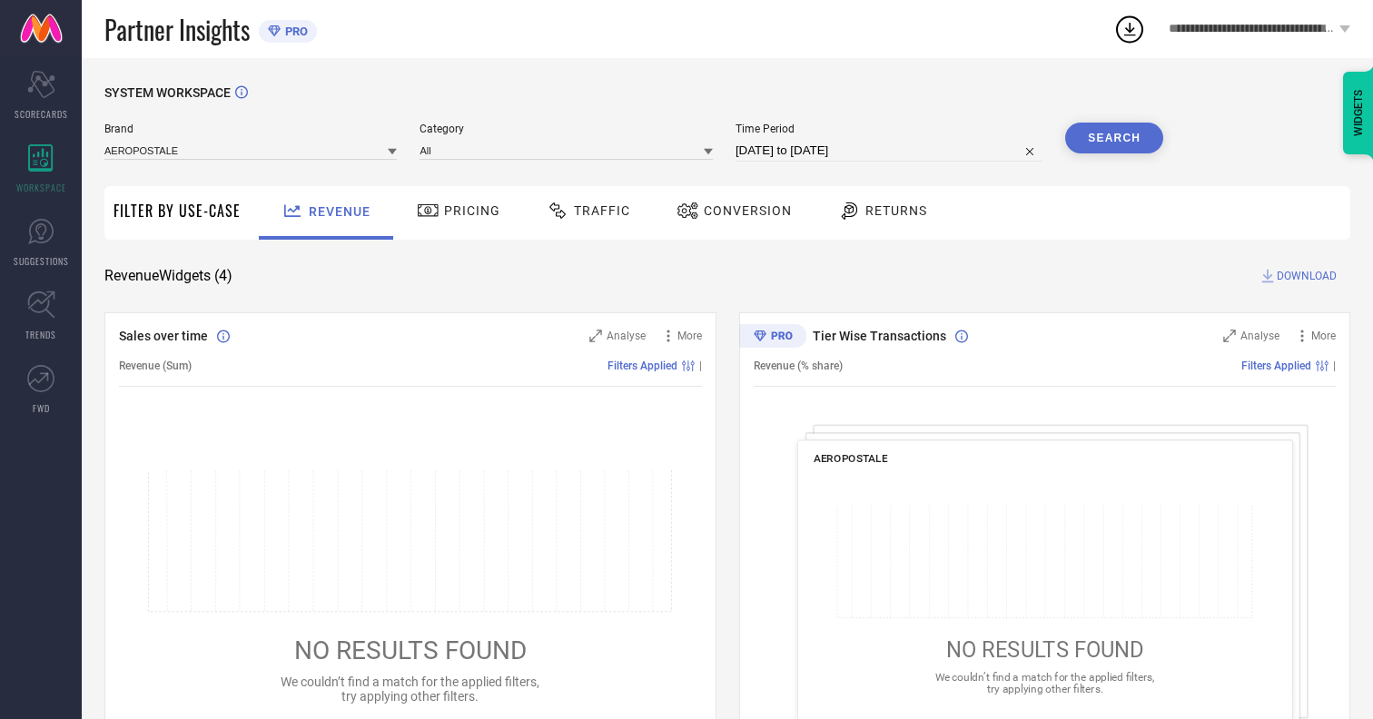
click at [1135, 30] on icon at bounding box center [1129, 29] width 33 height 33
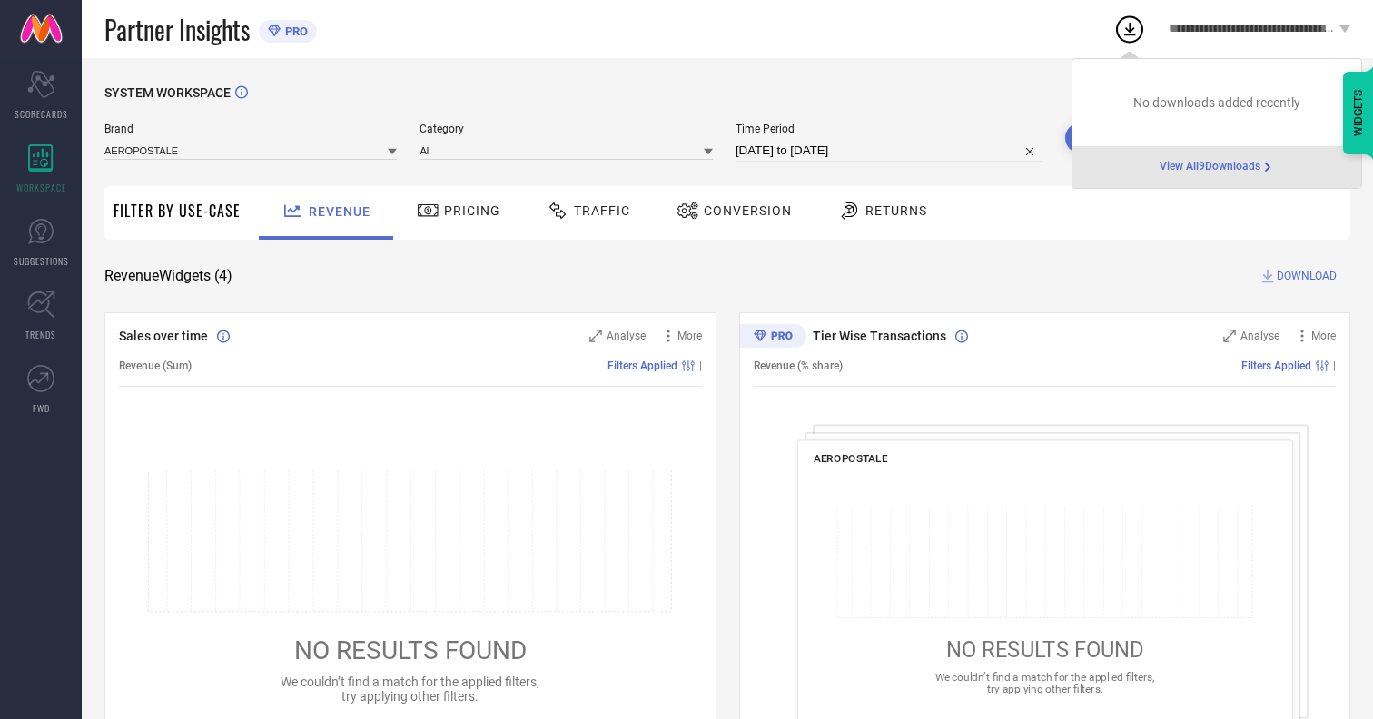
click at [957, 47] on div "Partner Insights PRO" at bounding box center [608, 29] width 1009 height 58
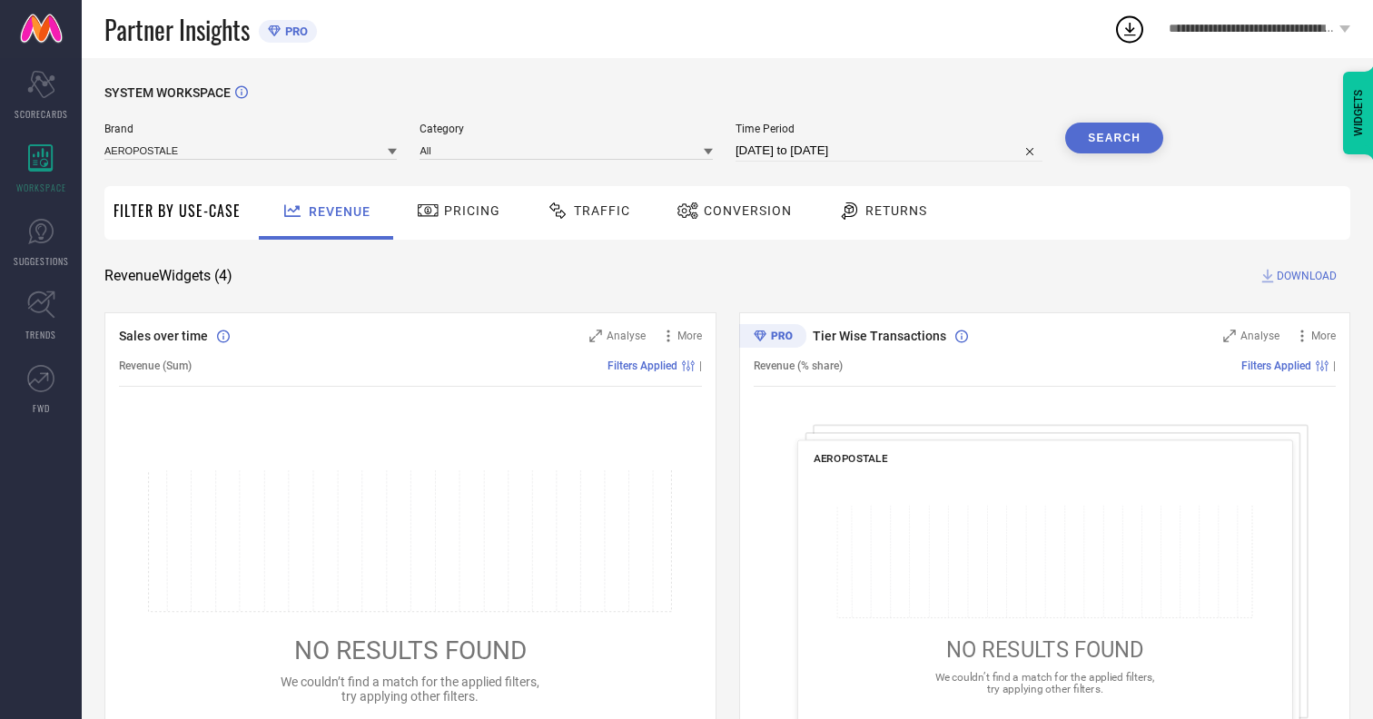
click at [742, 211] on span "Conversion" at bounding box center [748, 210] width 88 height 15
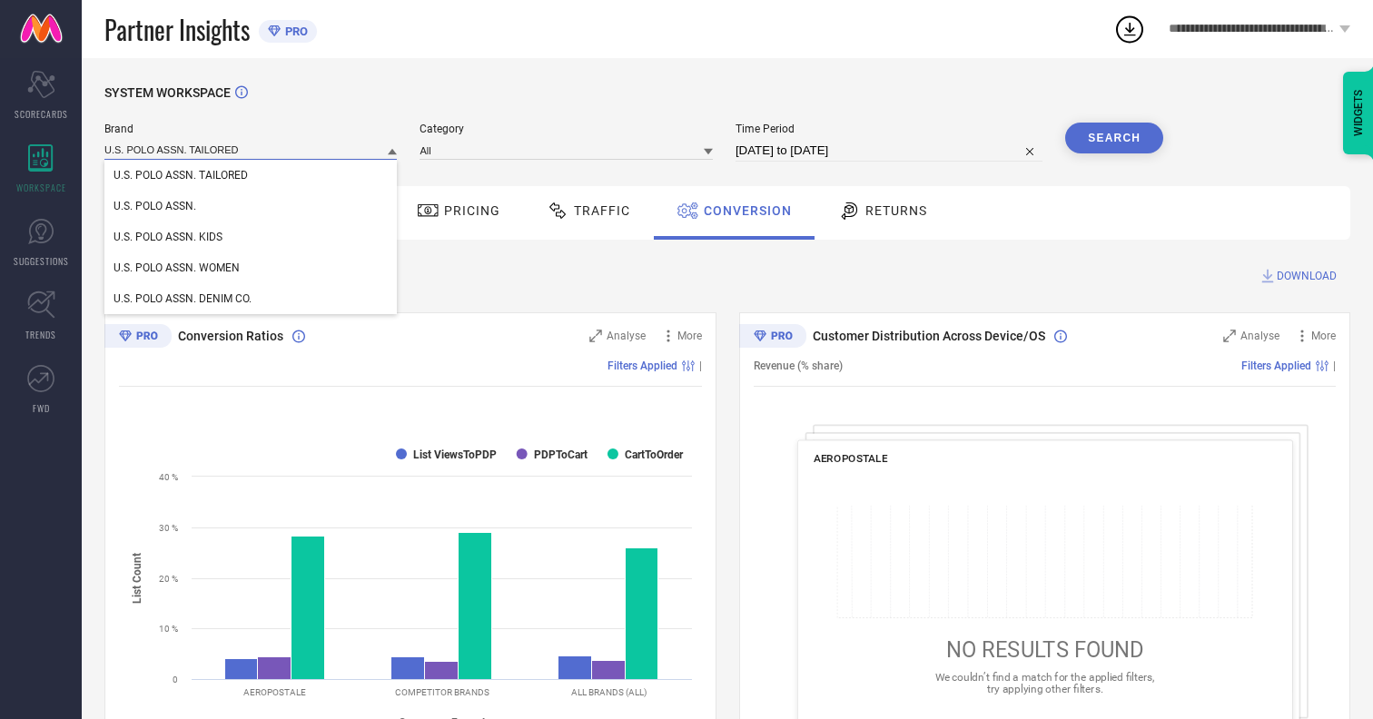
type input "U.S. POLO ASSN. TAILORED"
click at [181, 176] on span "U.S. POLO ASSN. TAILORED" at bounding box center [180, 175] width 134 height 13
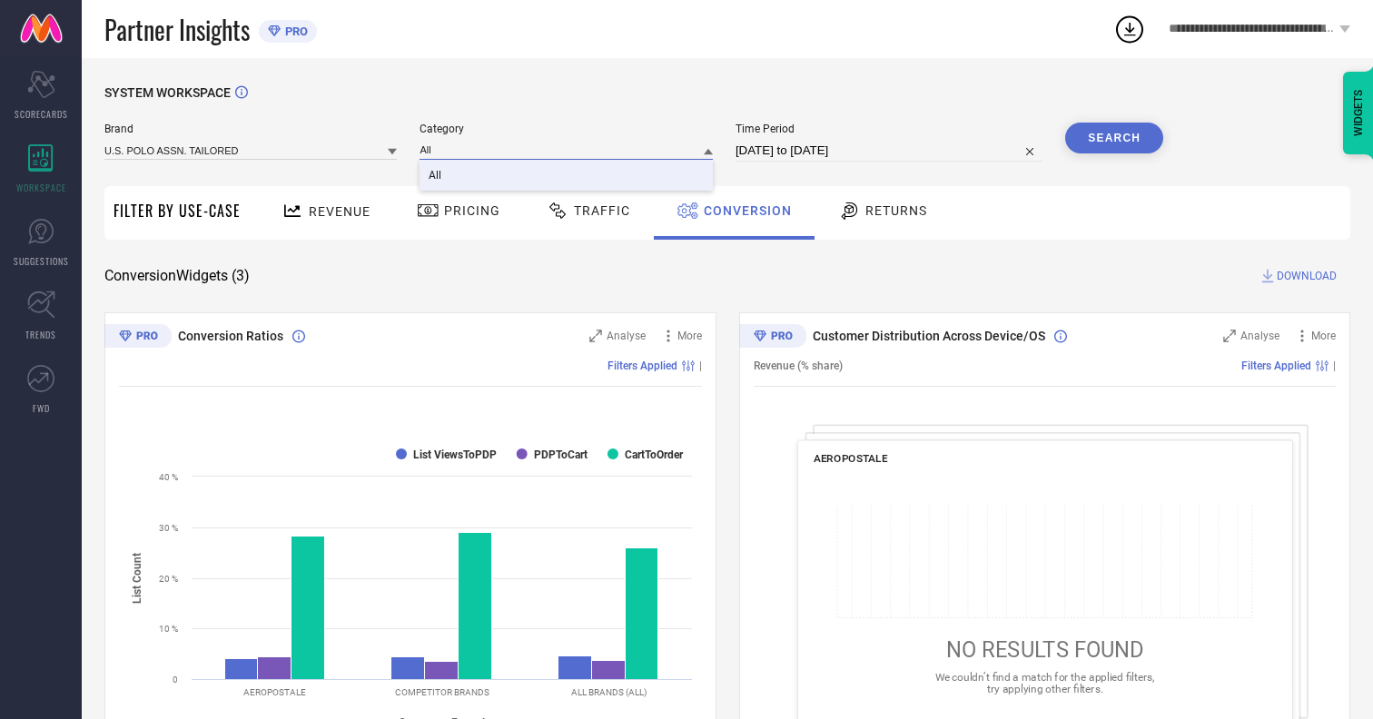
type input "All"
click at [437, 176] on span "All" at bounding box center [434, 175] width 13 height 13
click at [1114, 138] on button "Search" at bounding box center [1114, 138] width 98 height 31
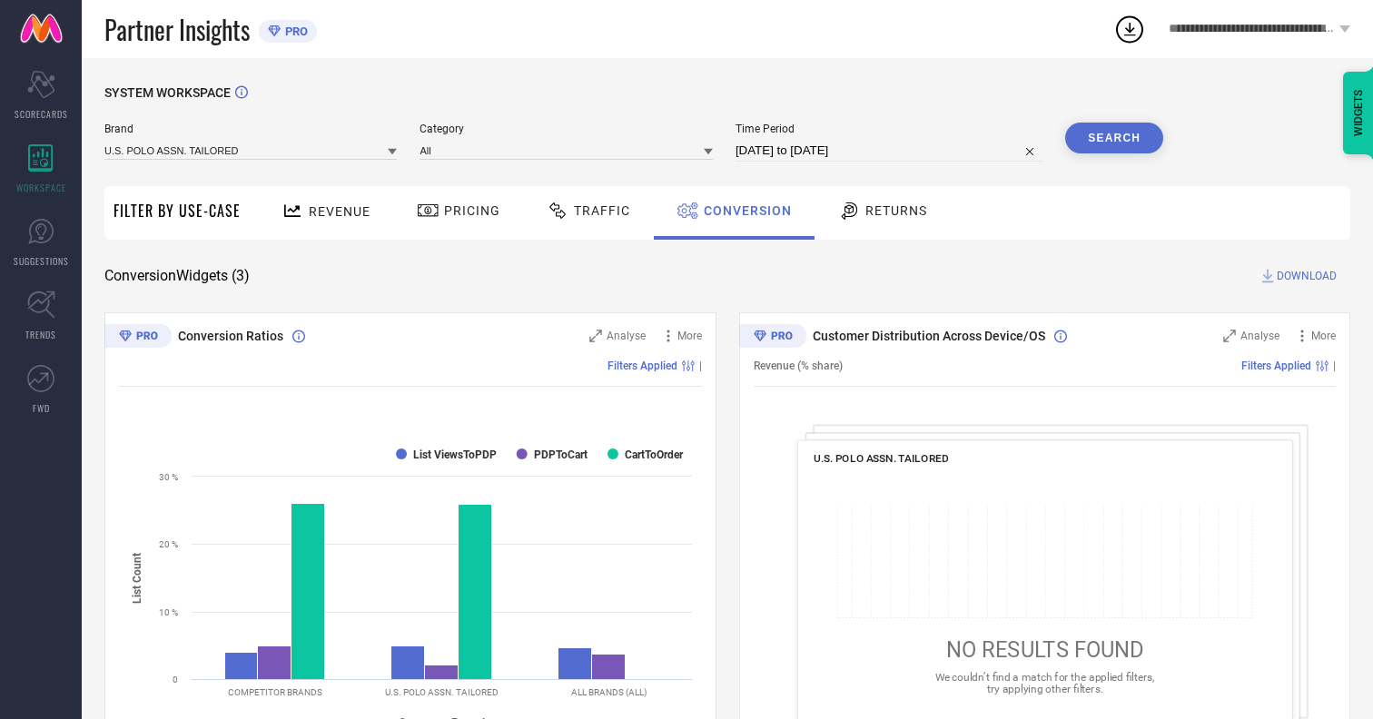
click at [1306, 276] on span "DOWNLOAD" at bounding box center [1306, 276] width 60 height 18
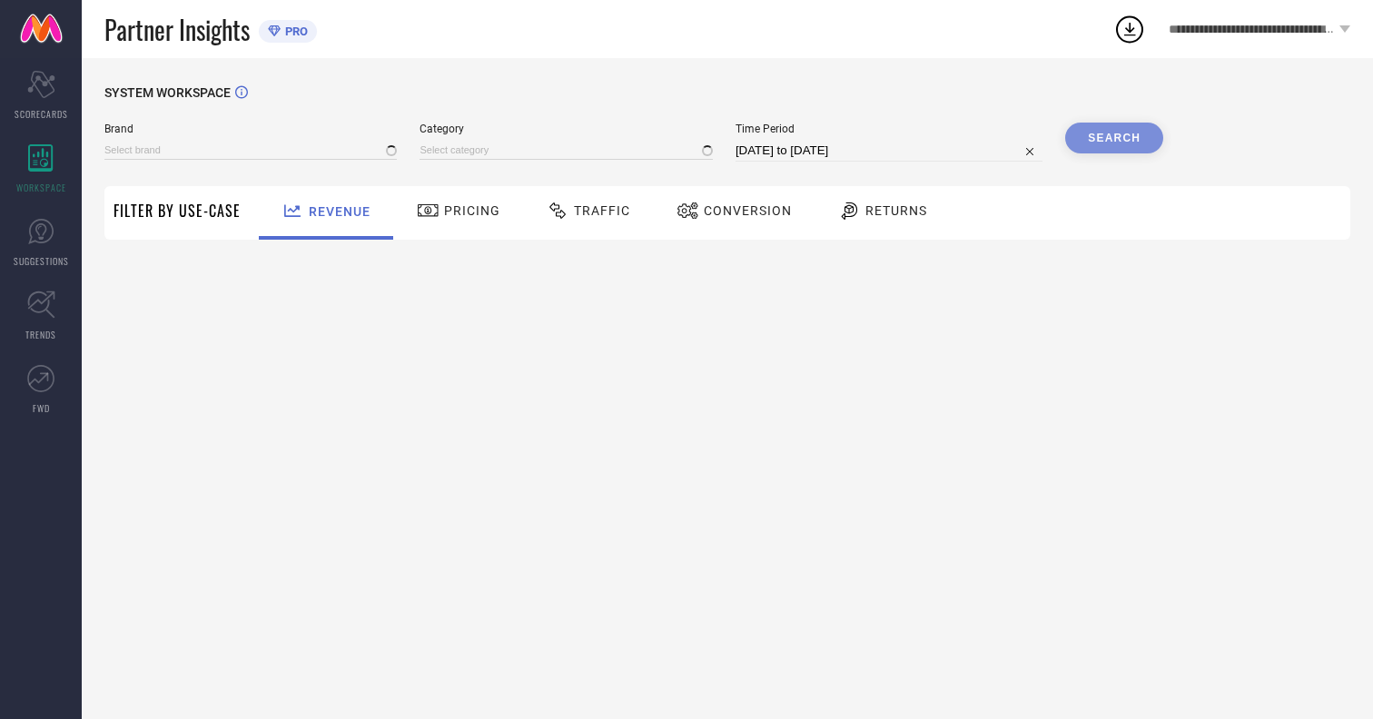
type input "AEROPOSTALE"
type input "All"
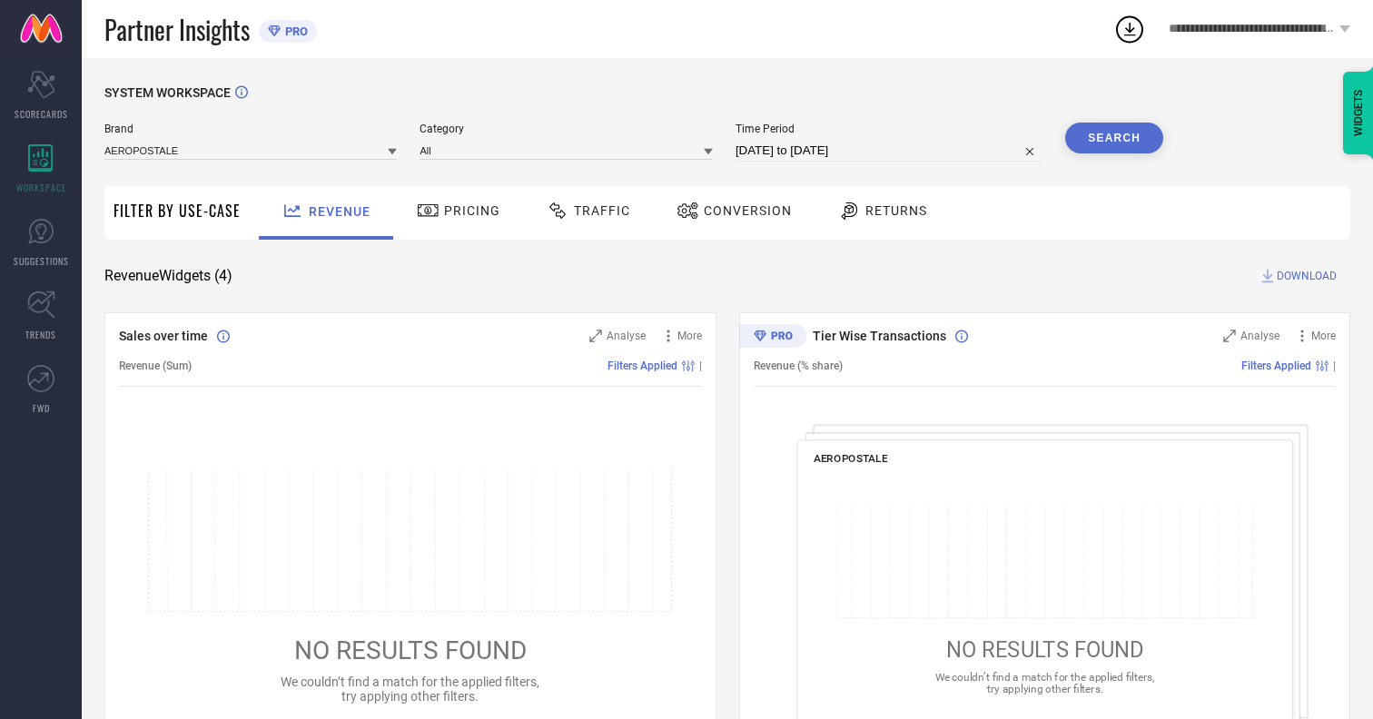
click at [742, 211] on span "Conversion" at bounding box center [748, 210] width 88 height 15
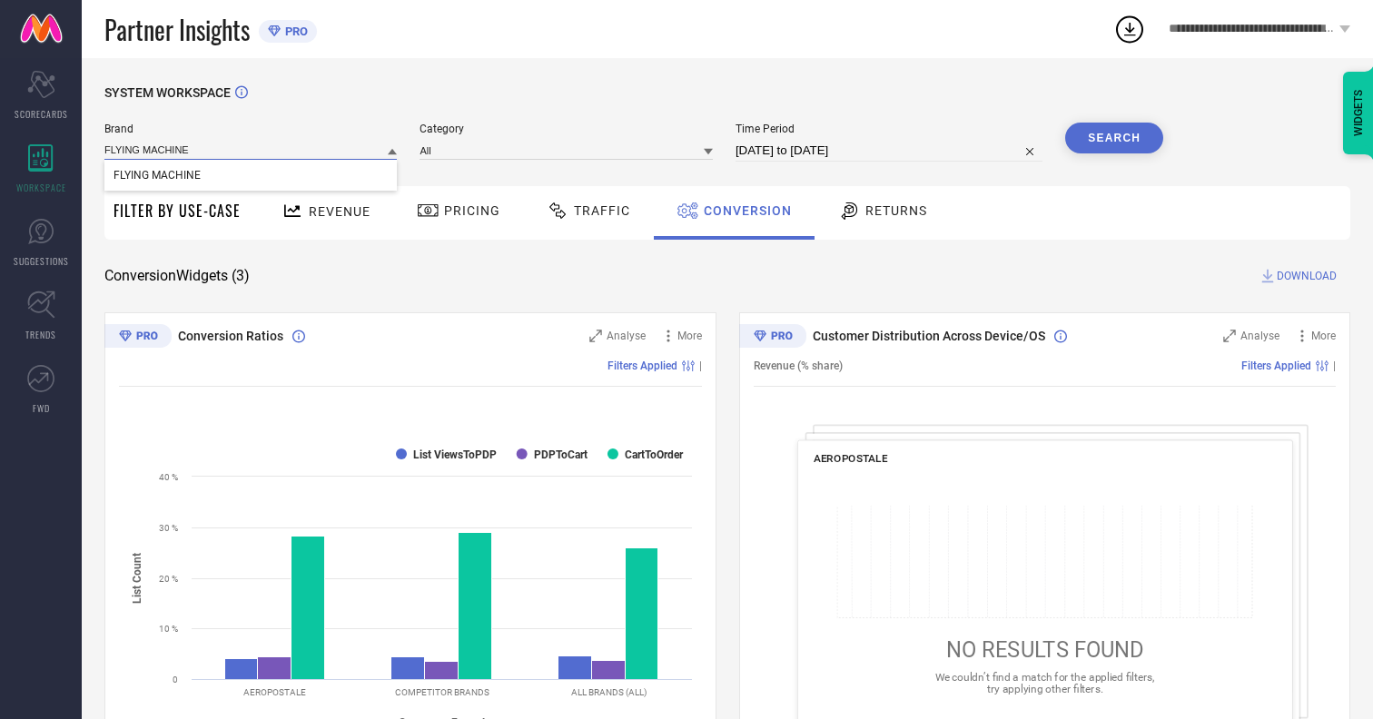
type input "FLYING MACHINE"
click at [156, 176] on span "FLYING MACHINE" at bounding box center [156, 175] width 87 height 13
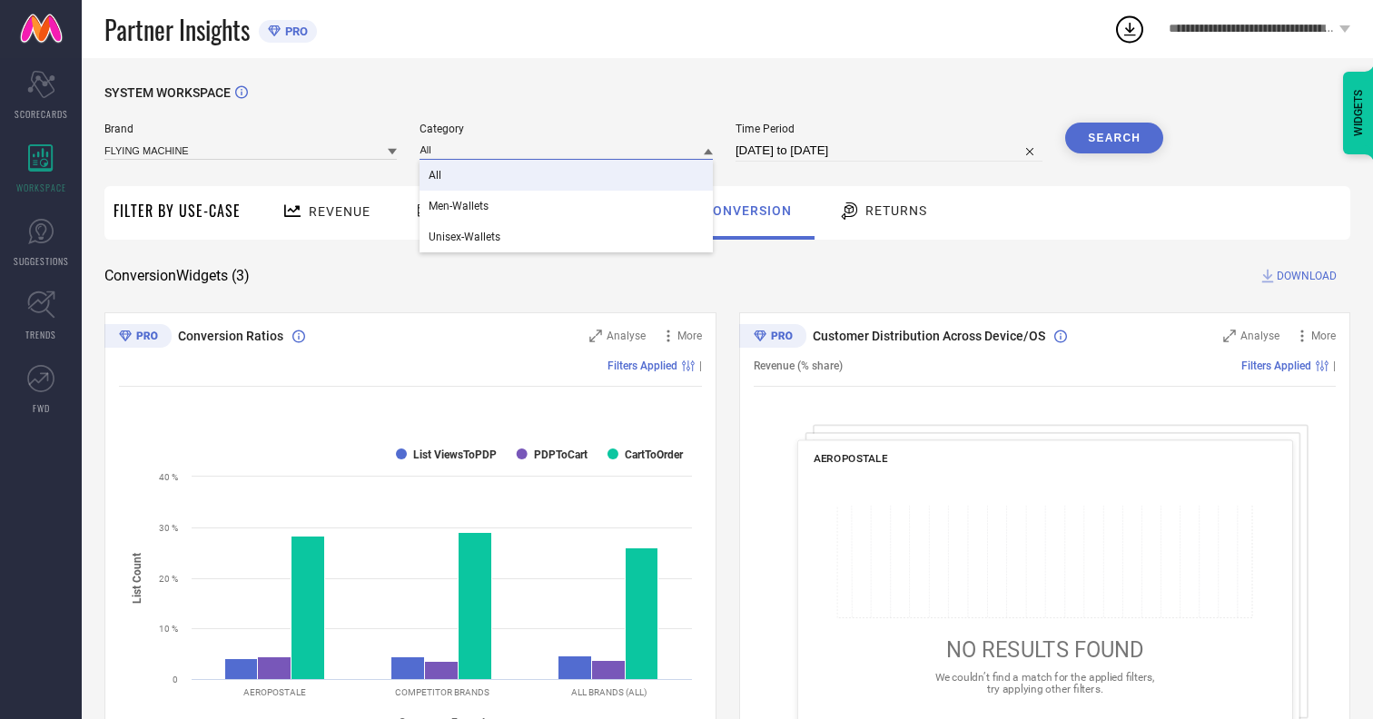
type input "All"
click at [437, 176] on span "All" at bounding box center [434, 175] width 13 height 13
click at [1114, 138] on button "Search" at bounding box center [1114, 138] width 98 height 31
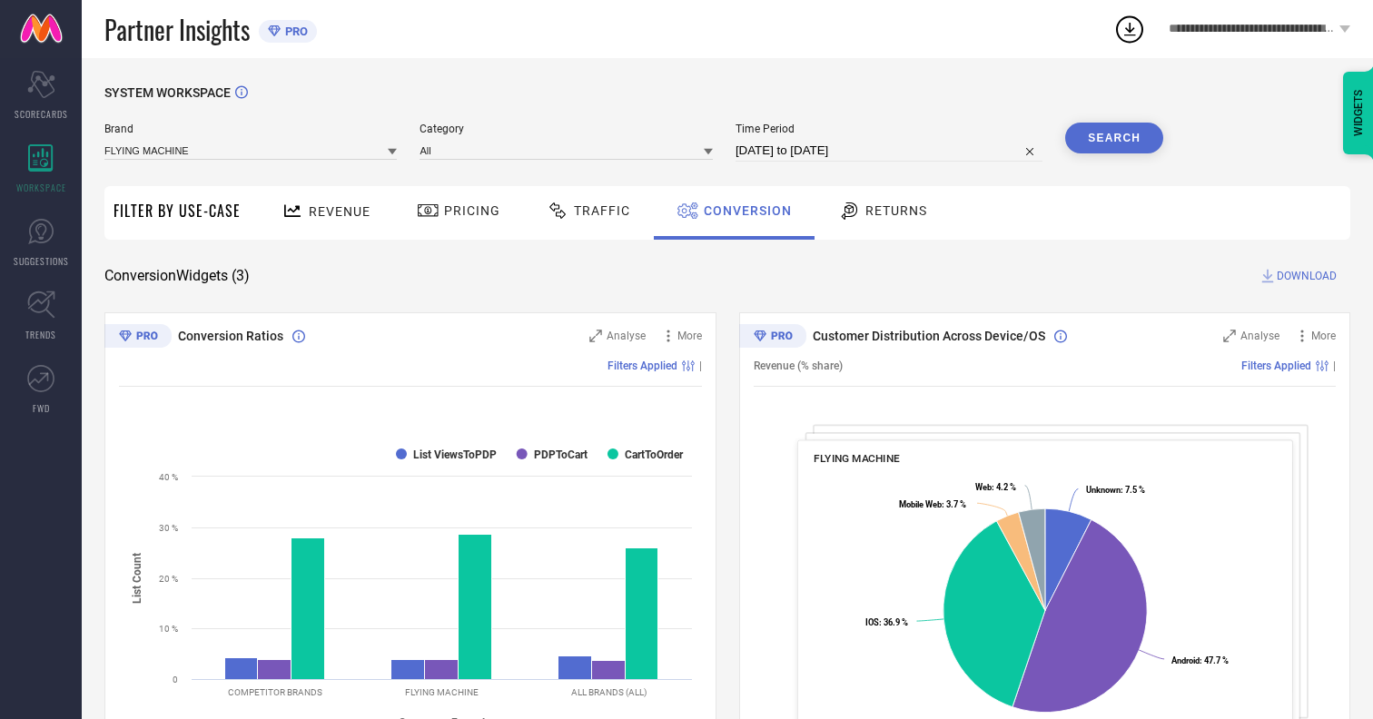
click at [1306, 276] on span "DOWNLOAD" at bounding box center [1306, 276] width 60 height 18
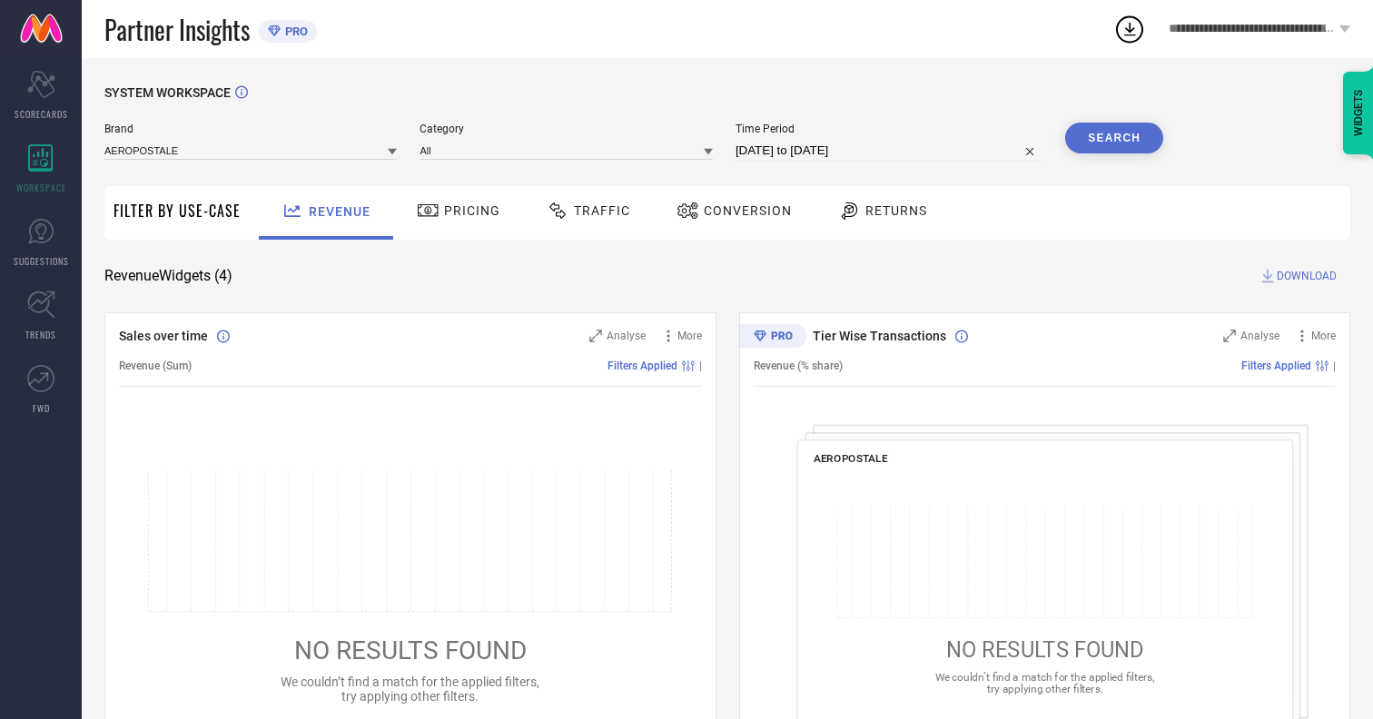
click at [742, 211] on span "Conversion" at bounding box center [748, 210] width 88 height 15
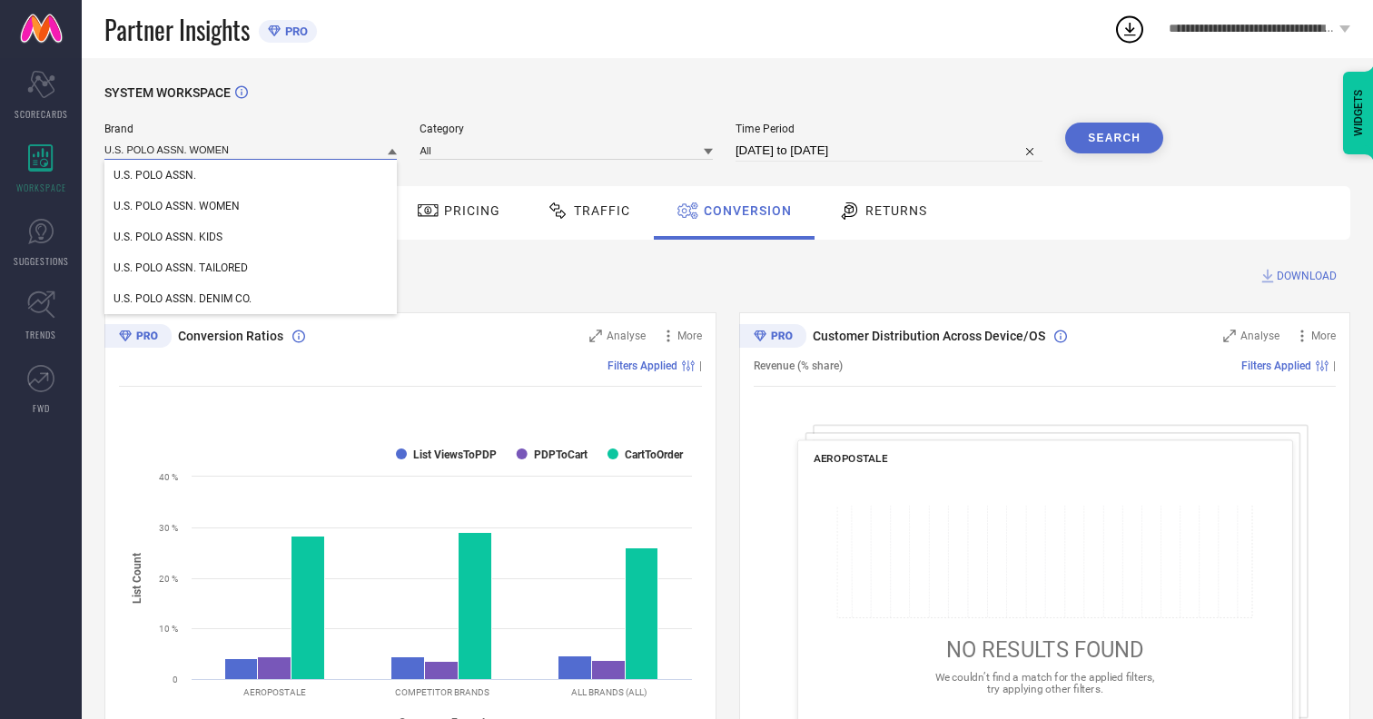
type input "U.S. POLO ASSN. WOMEN"
click at [176, 207] on span "U.S. POLO ASSN. WOMEN" at bounding box center [176, 206] width 126 height 13
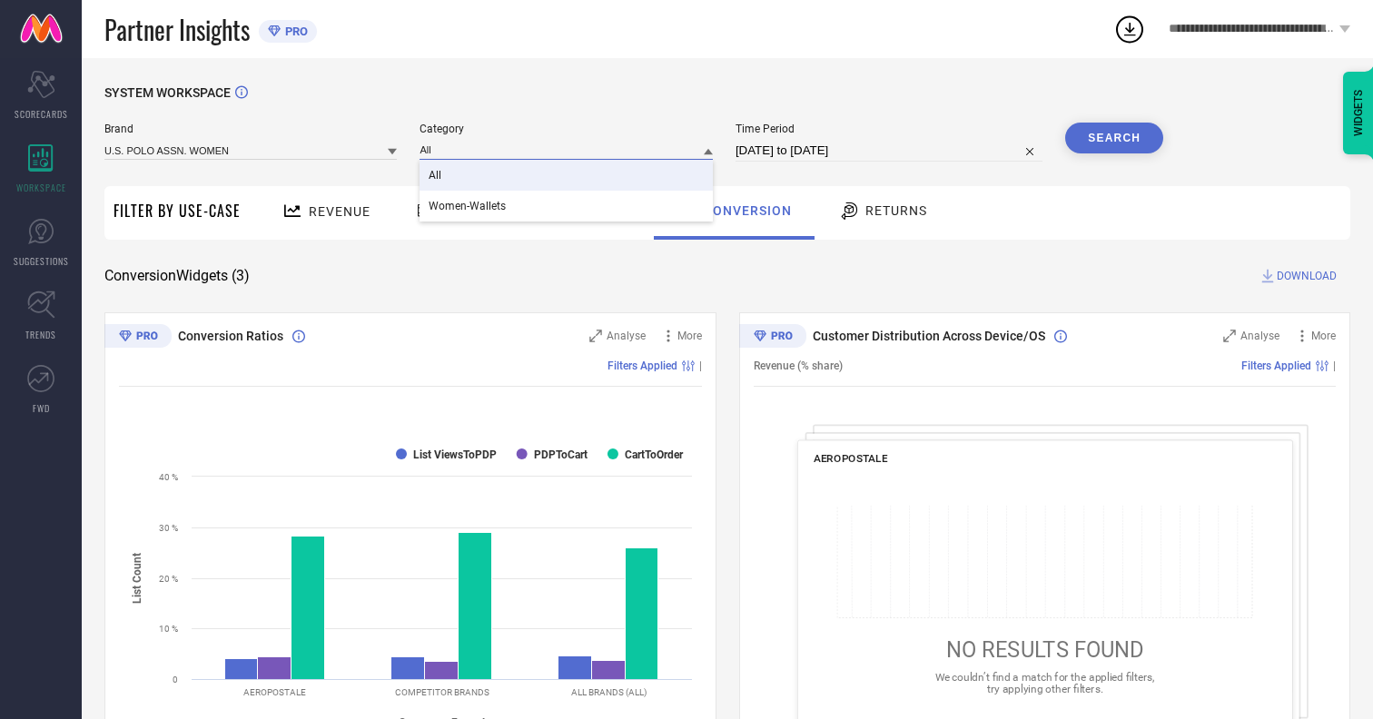
type input "All"
click at [437, 176] on span "All" at bounding box center [434, 175] width 13 height 13
click at [1114, 138] on button "Search" at bounding box center [1114, 138] width 98 height 31
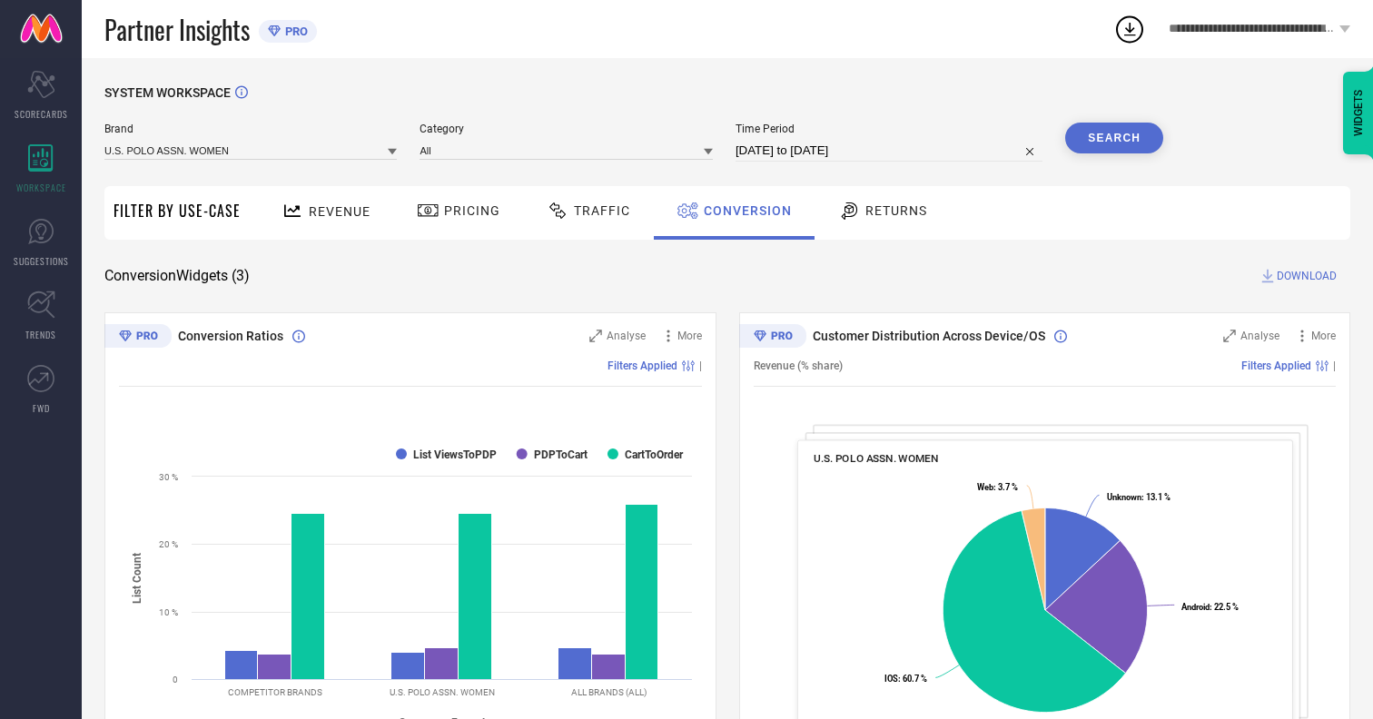
click at [1306, 276] on span "DOWNLOAD" at bounding box center [1306, 276] width 60 height 18
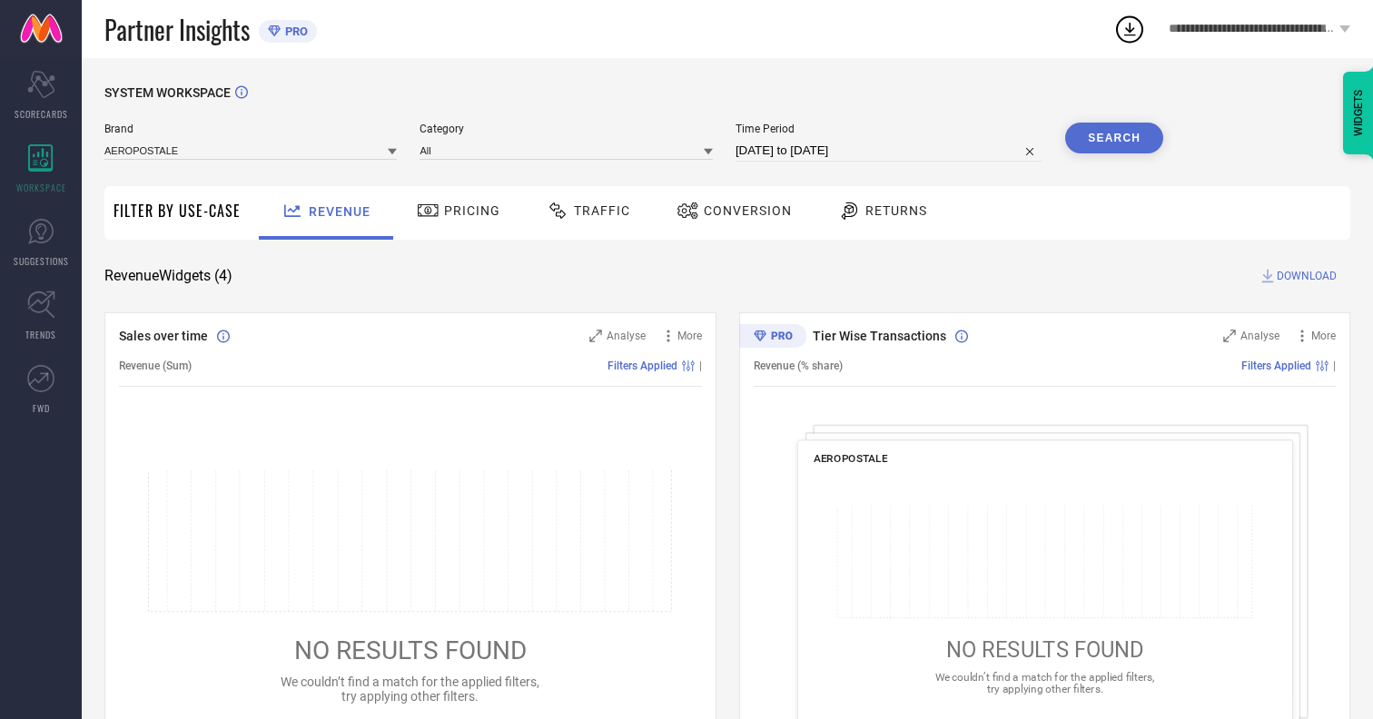
click at [742, 211] on span "Conversion" at bounding box center [748, 210] width 88 height 15
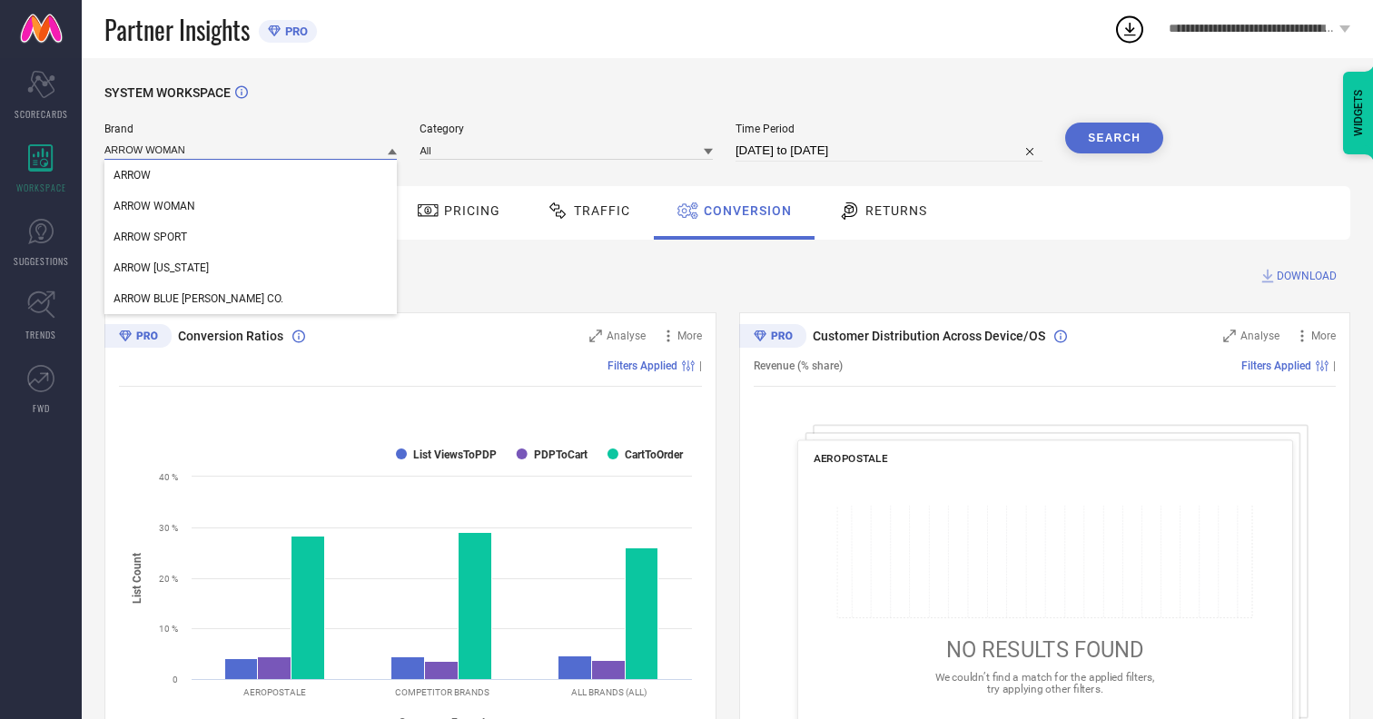
type input "ARROW WOMAN"
click at [154, 207] on span "ARROW WOMAN" at bounding box center [154, 206] width 82 height 13
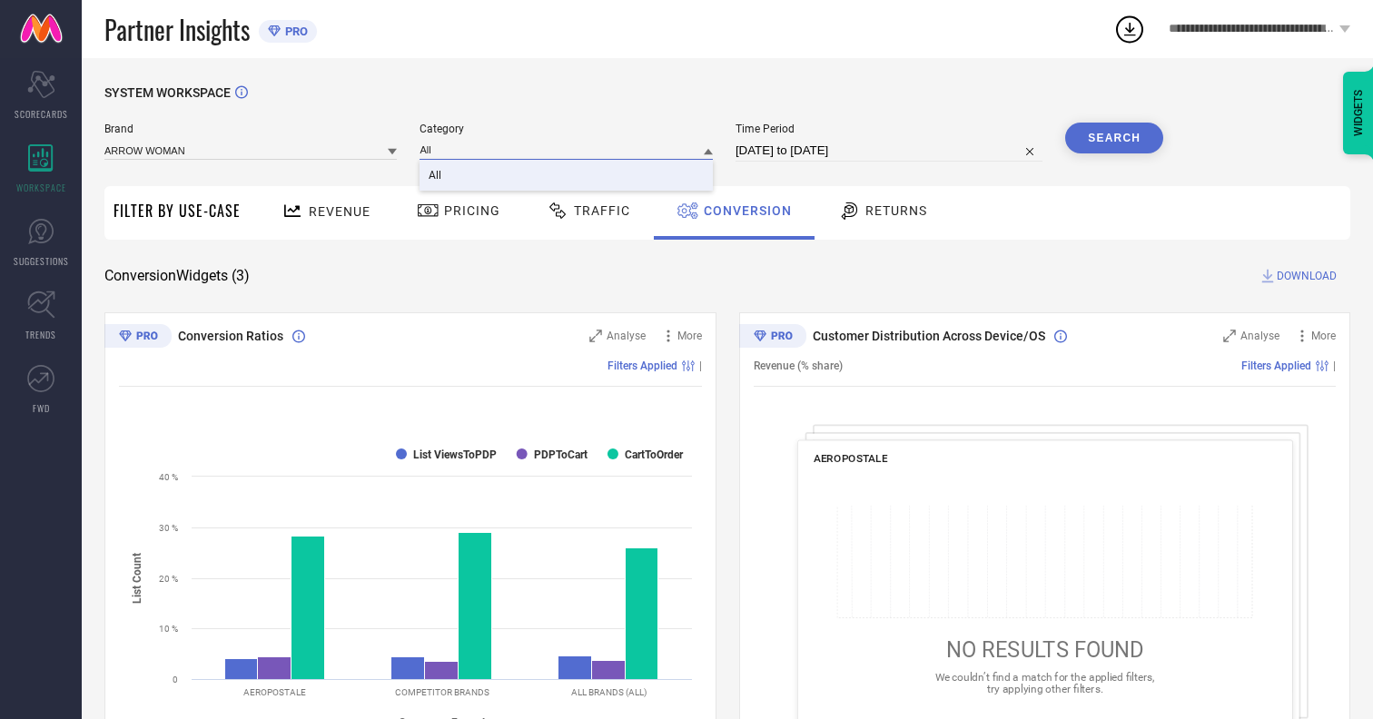
type input "All"
click at [437, 176] on span "All" at bounding box center [434, 175] width 13 height 13
click at [1114, 138] on button "Search" at bounding box center [1114, 138] width 98 height 31
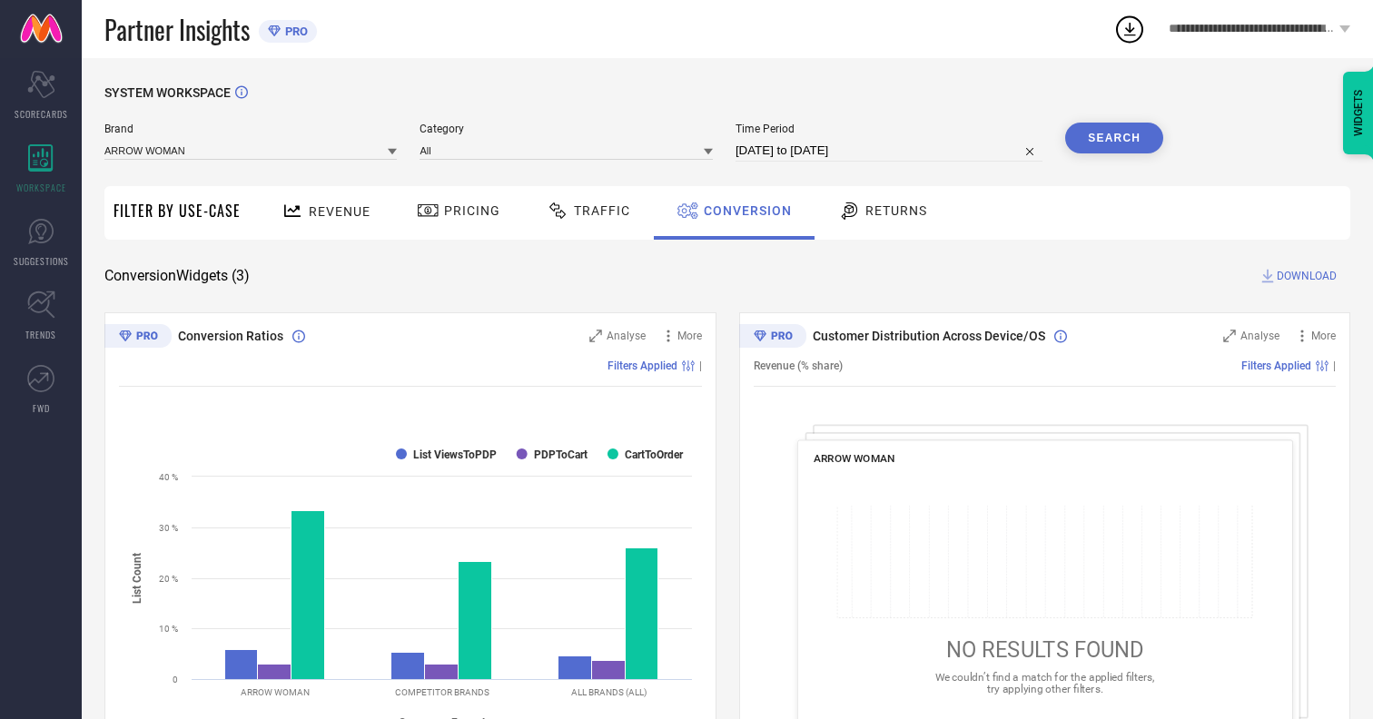
click at [1306, 276] on span "DOWNLOAD" at bounding box center [1306, 276] width 60 height 18
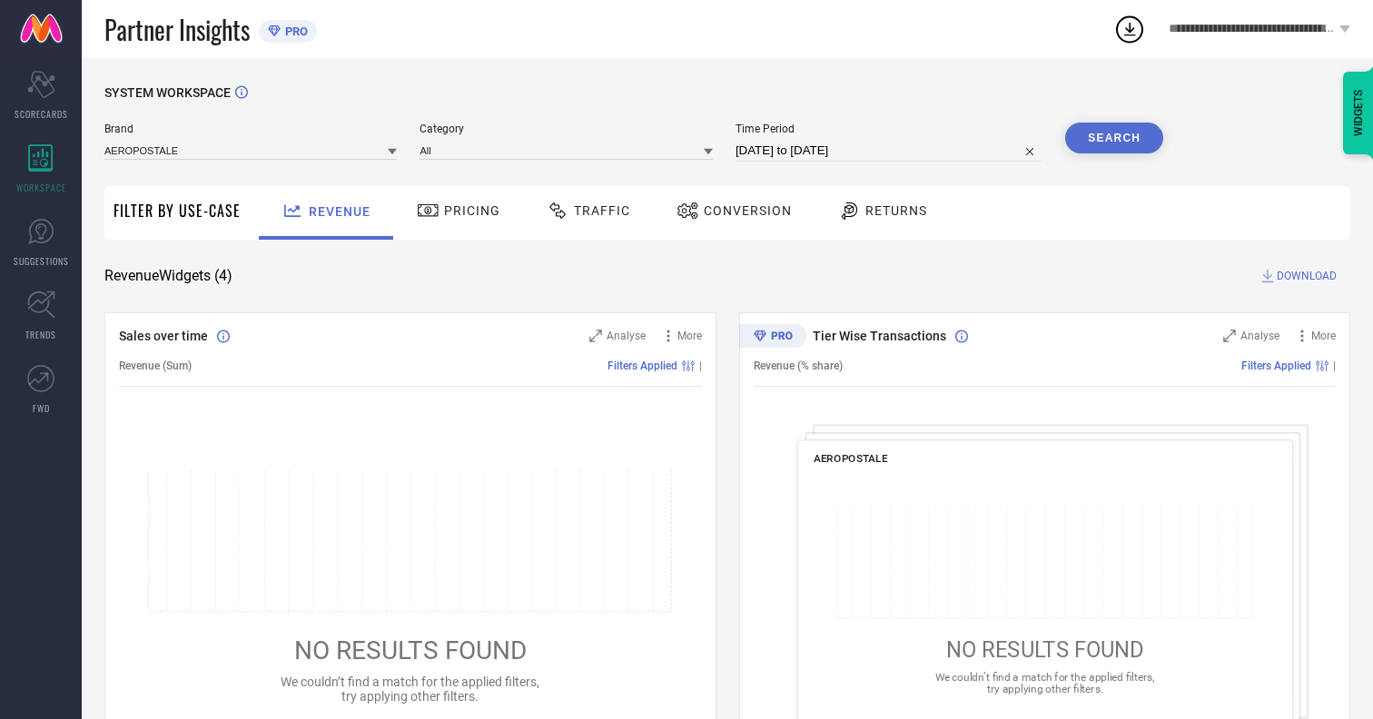
click at [742, 211] on span "Conversion" at bounding box center [748, 210] width 88 height 15
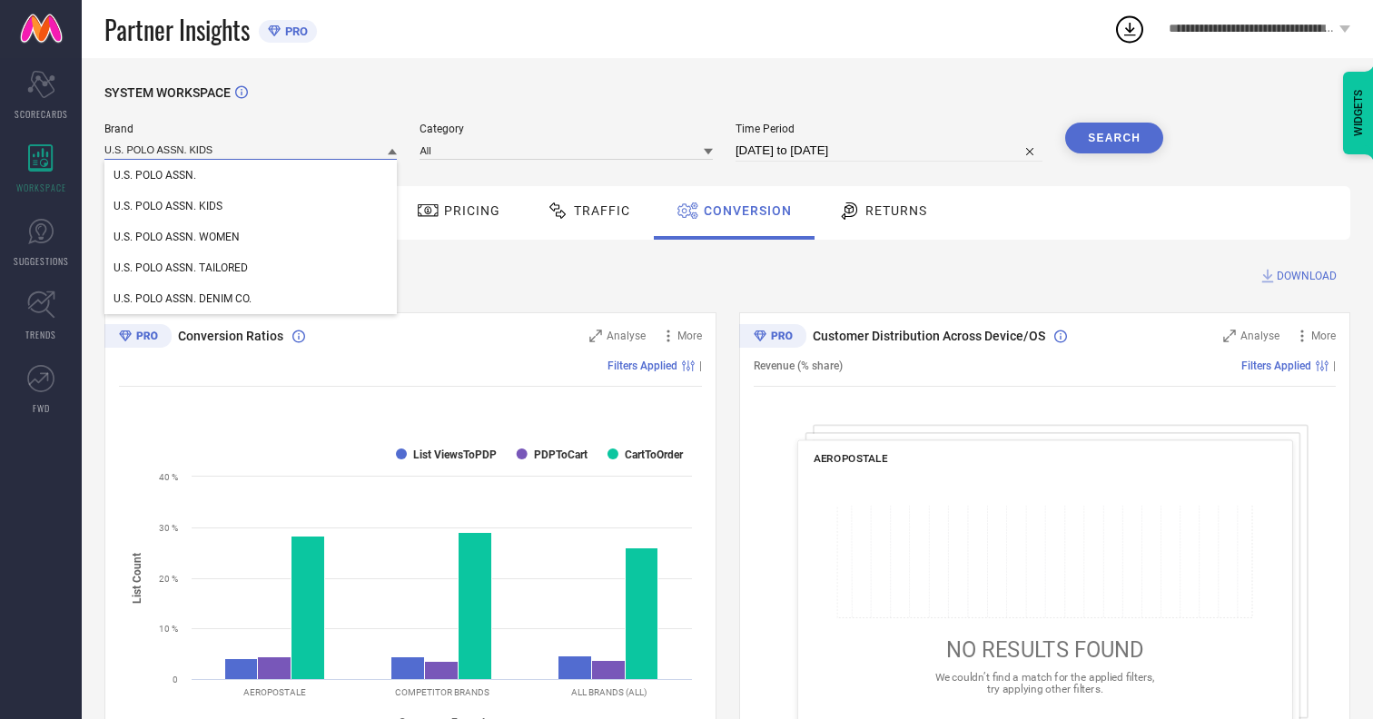
type input "U.S. POLO ASSN. KIDS"
click at [167, 207] on span "U.S. POLO ASSN. KIDS" at bounding box center [167, 206] width 109 height 13
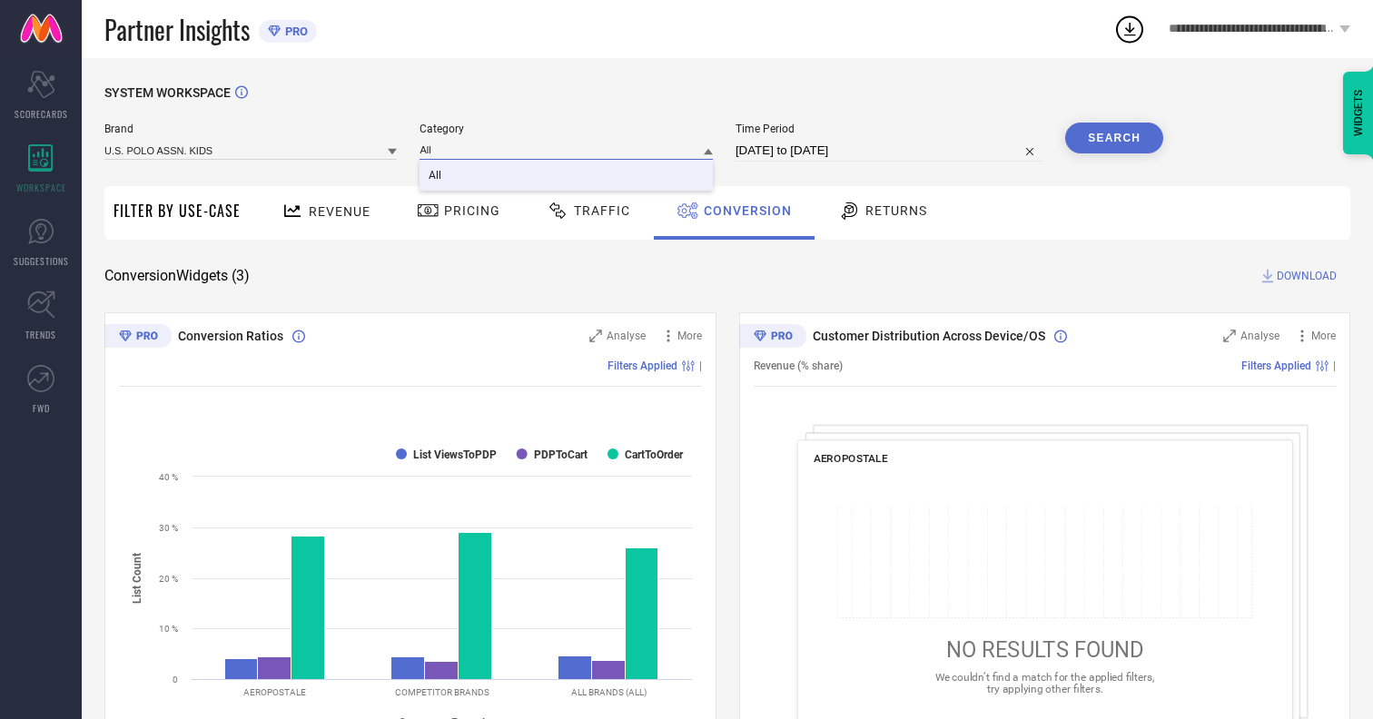
type input "All"
click at [437, 176] on span "All" at bounding box center [434, 175] width 13 height 13
click at [1114, 138] on button "Search" at bounding box center [1114, 138] width 98 height 31
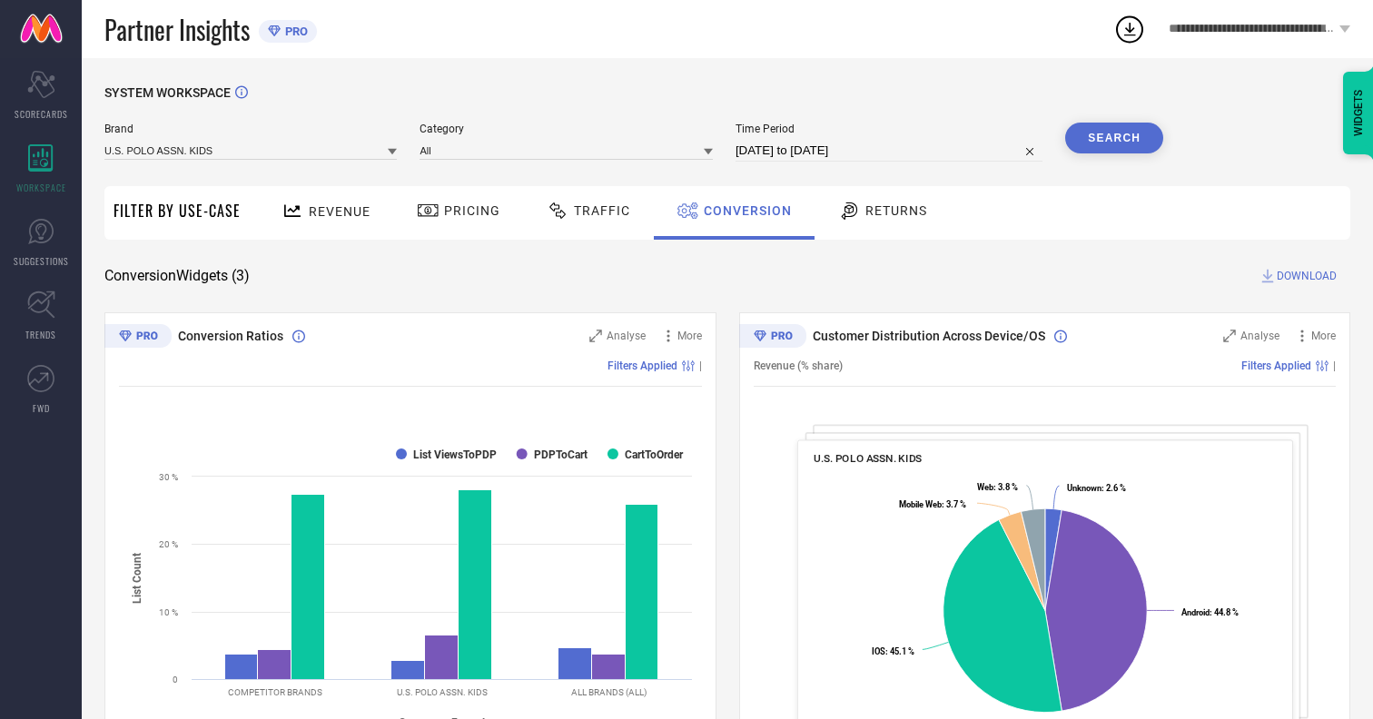
click at [1306, 276] on span "DOWNLOAD" at bounding box center [1306, 276] width 60 height 18
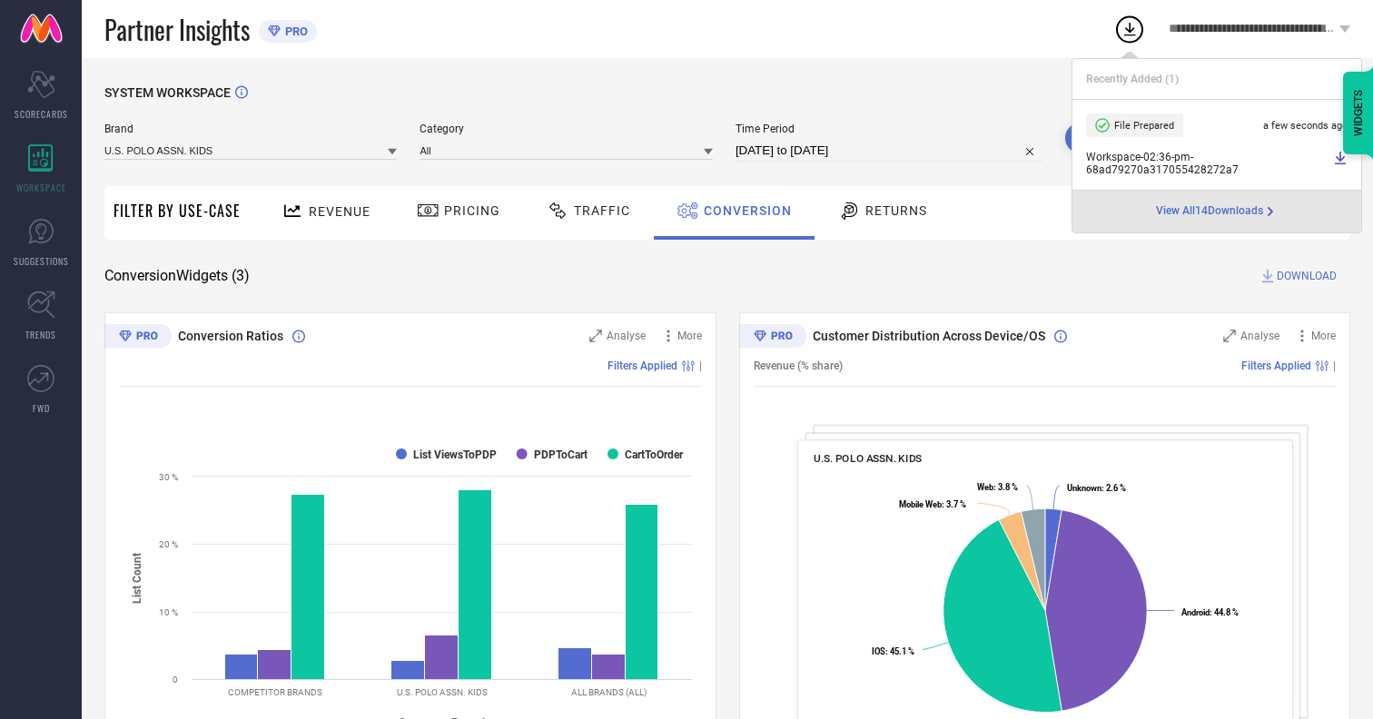
scroll to position [551, 0]
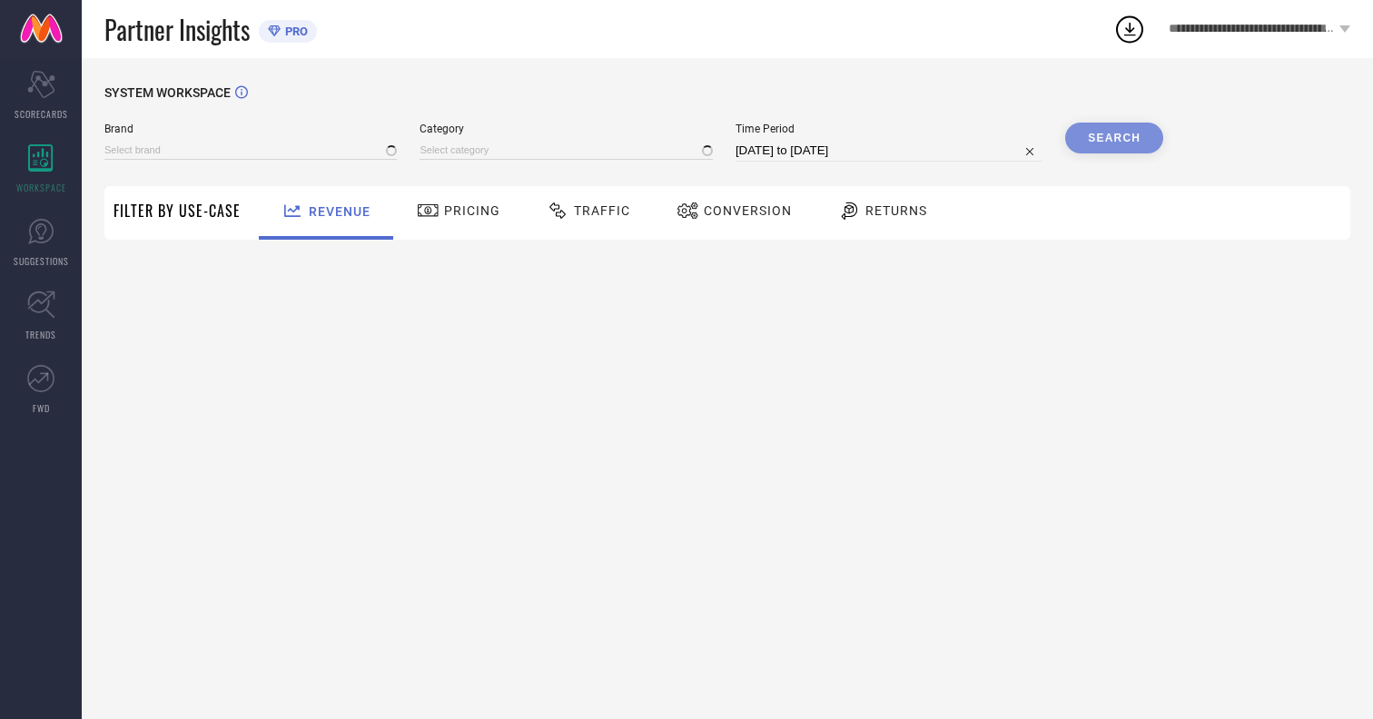
type input "AEROPOSTALE"
type input "All"
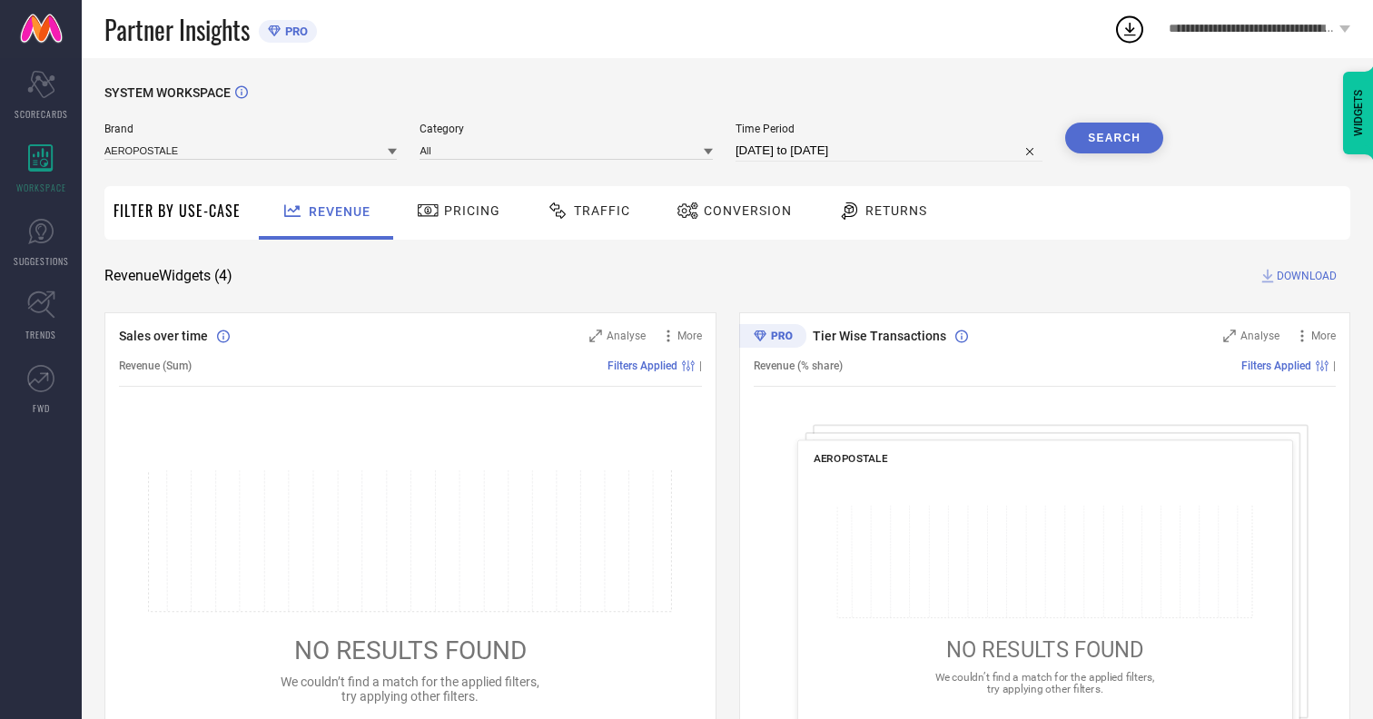
click at [1125, 29] on icon at bounding box center [1129, 29] width 33 height 33
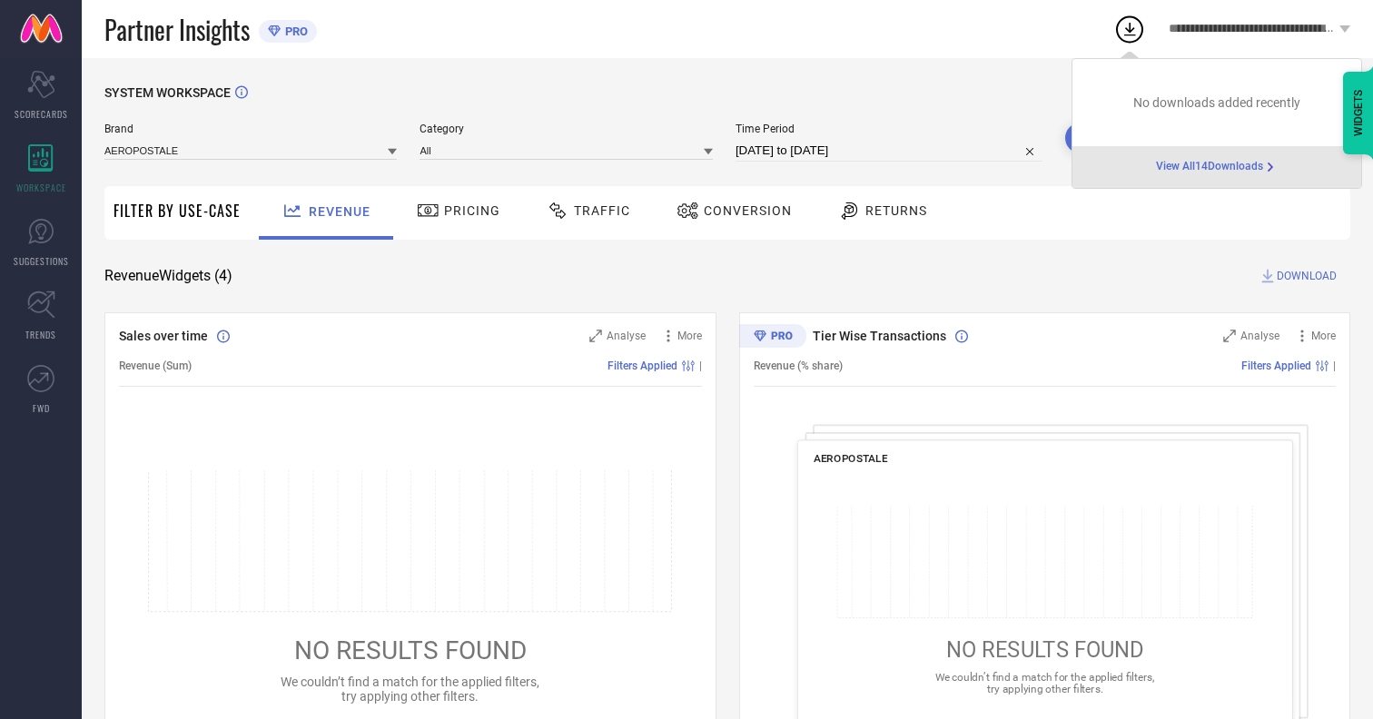
click at [876, 49] on div "Partner Insights PRO" at bounding box center [608, 29] width 1009 height 58
